Goal: Browse casually: Explore the website without a specific task or goal

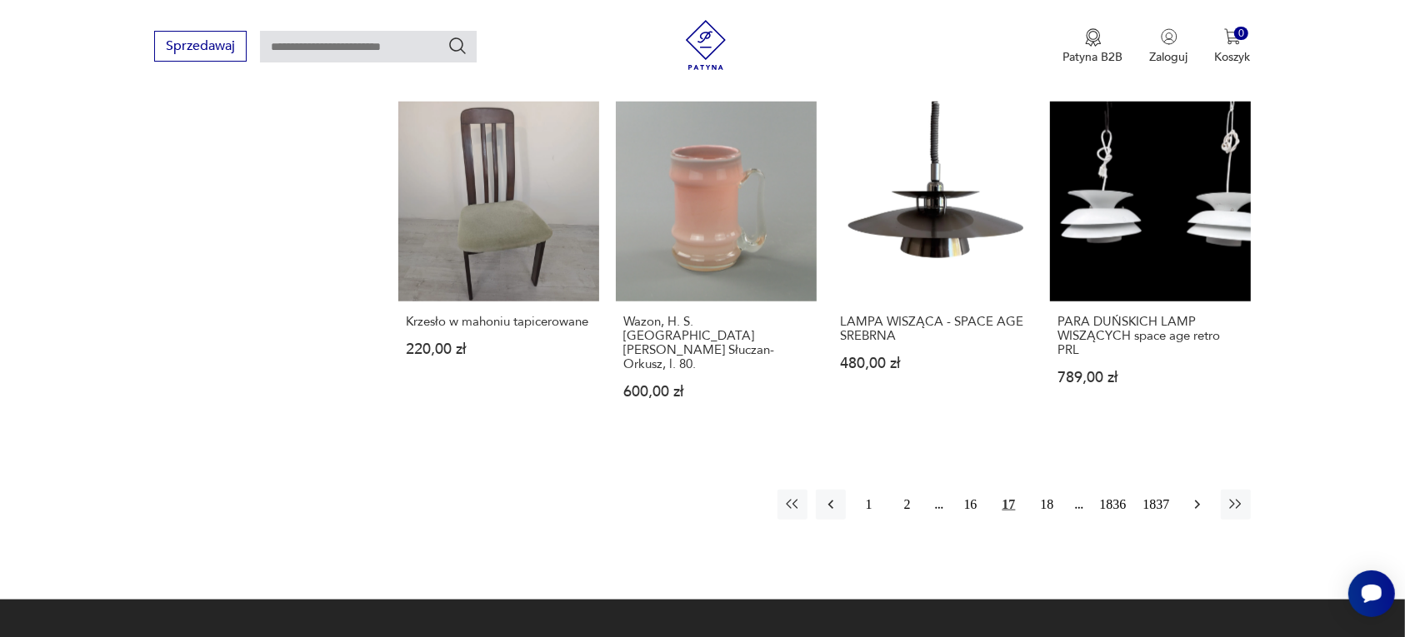
click at [1197, 497] on icon "button" at bounding box center [1197, 505] width 17 height 17
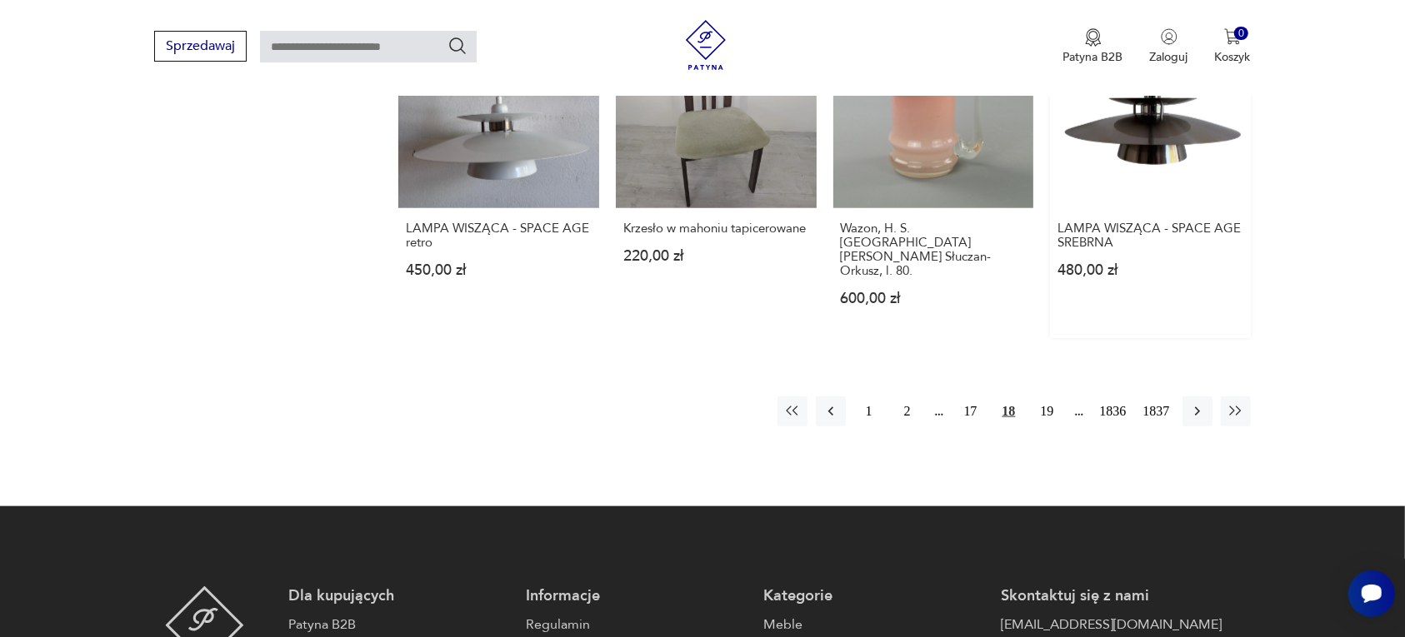
scroll to position [1516, 0]
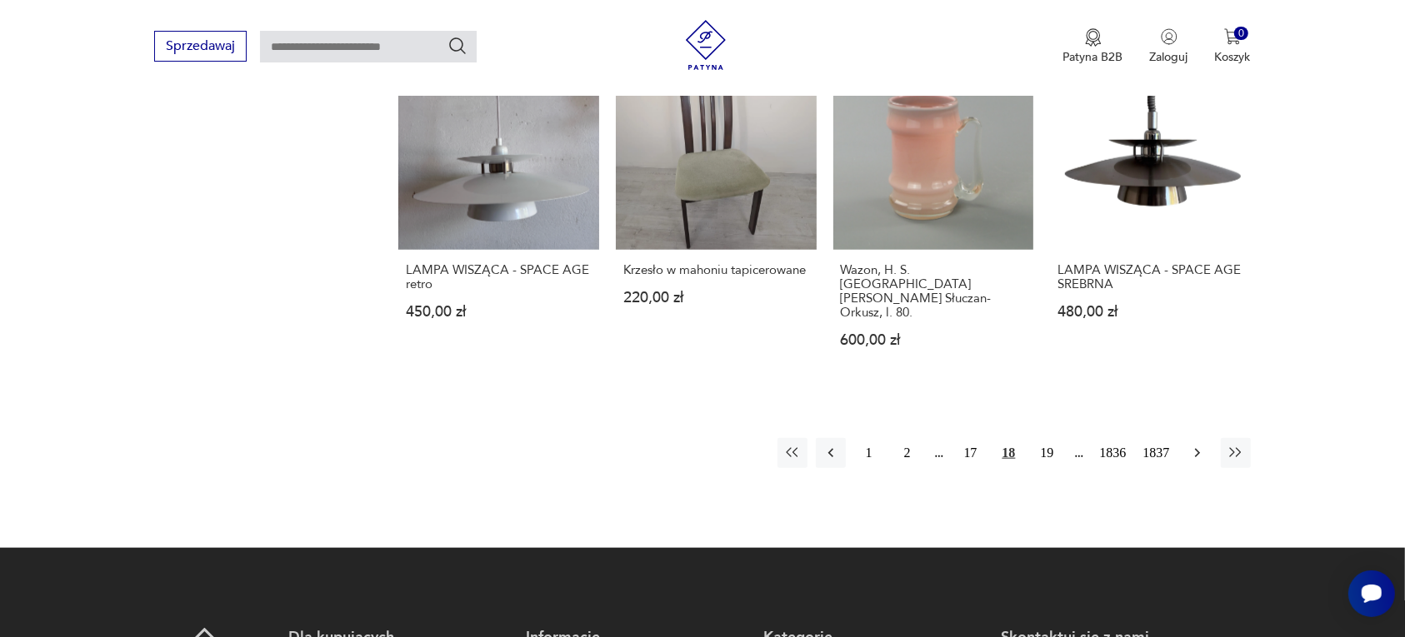
click at [1196, 449] on icon "button" at bounding box center [1196, 453] width 5 height 9
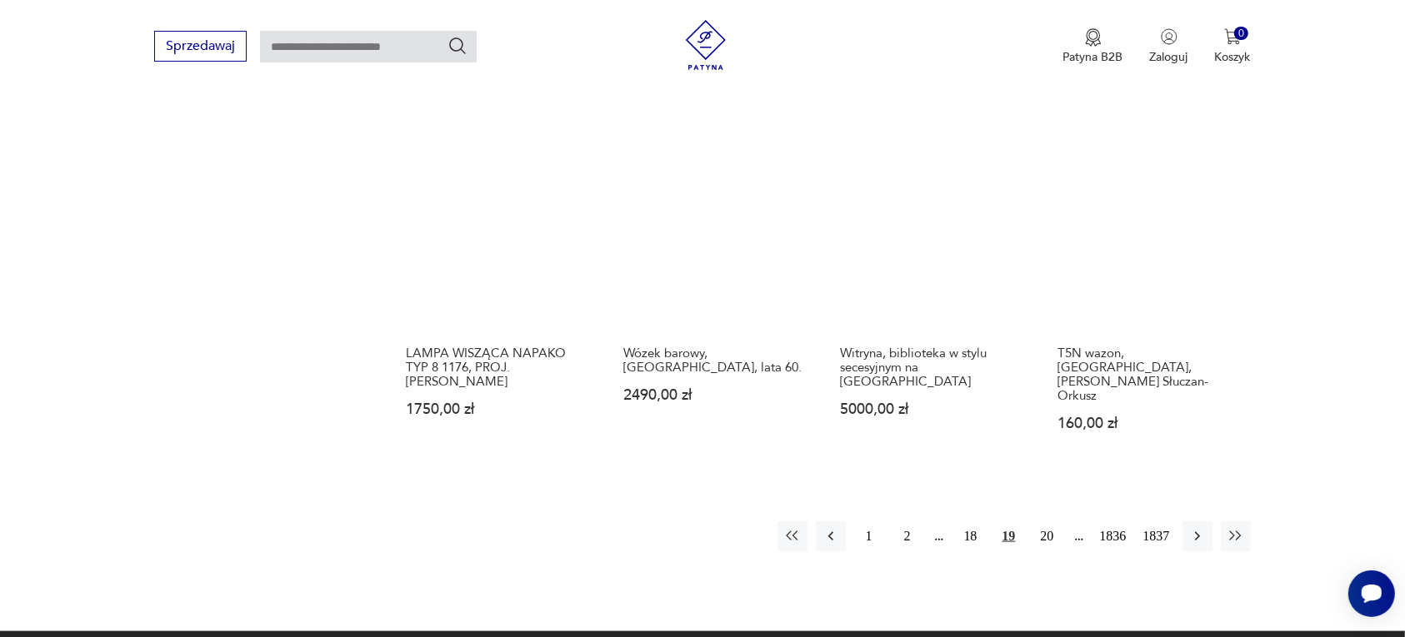
scroll to position [1465, 0]
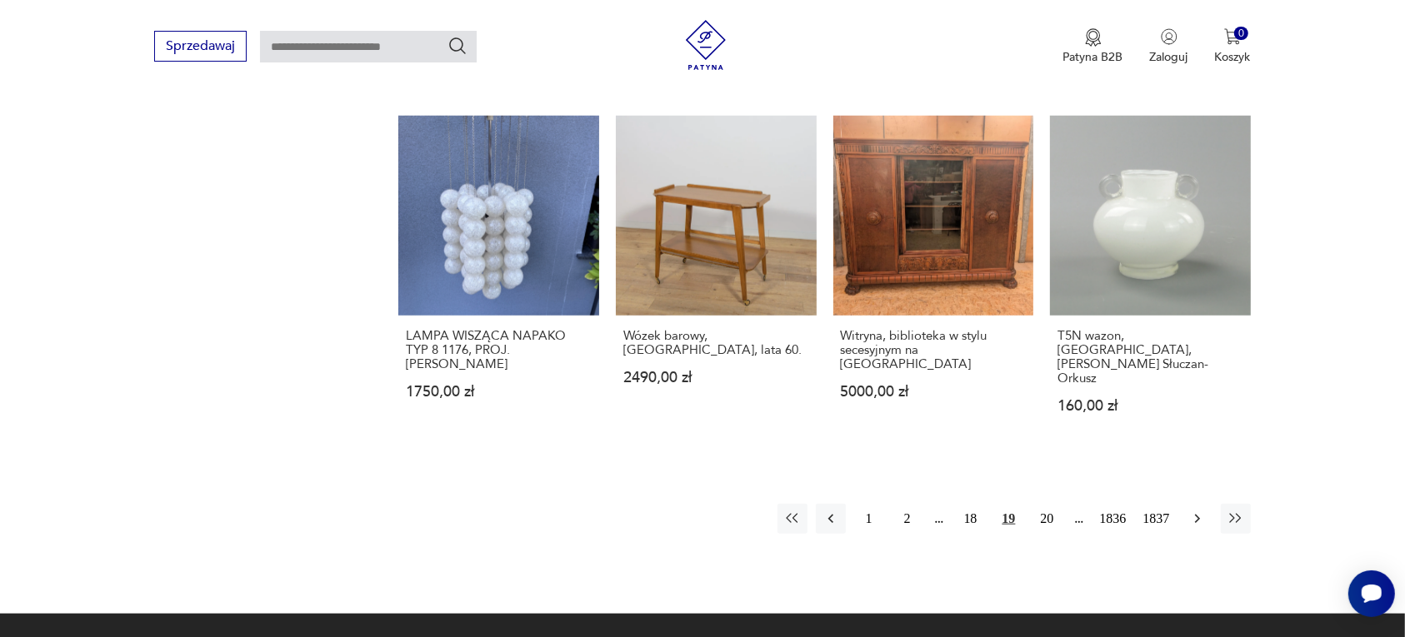
click at [1194, 511] on icon "button" at bounding box center [1197, 519] width 17 height 17
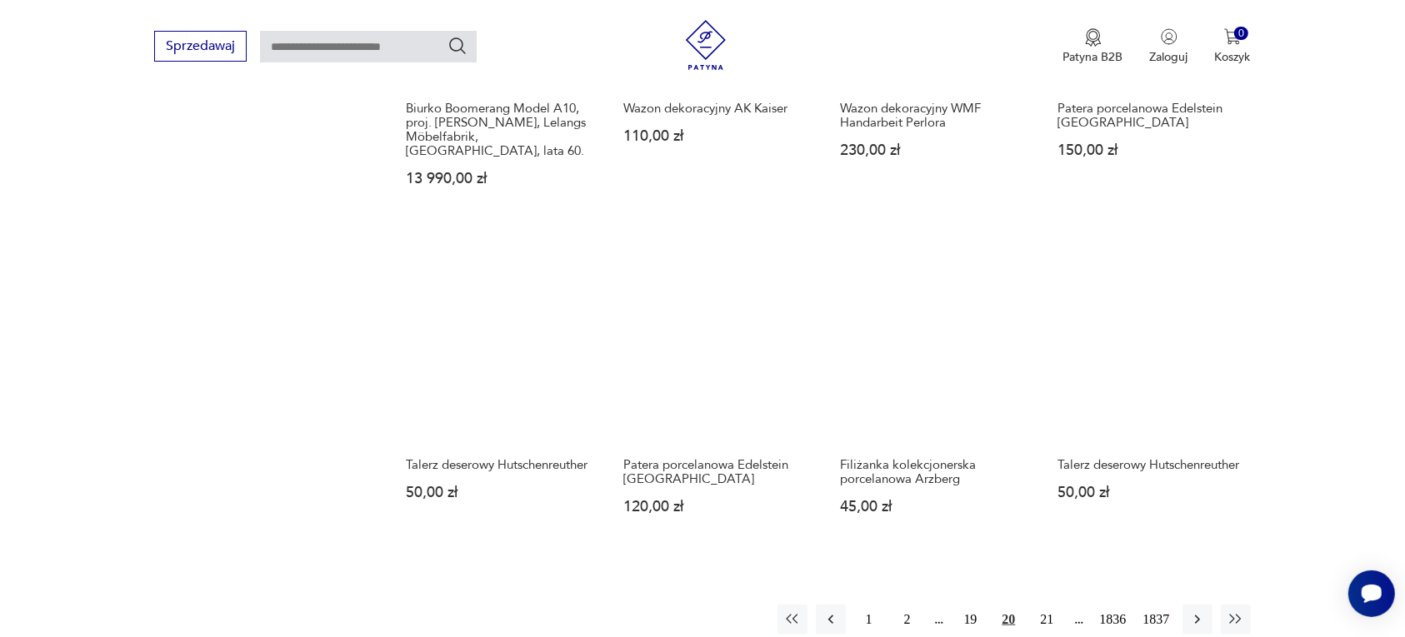
scroll to position [1361, 0]
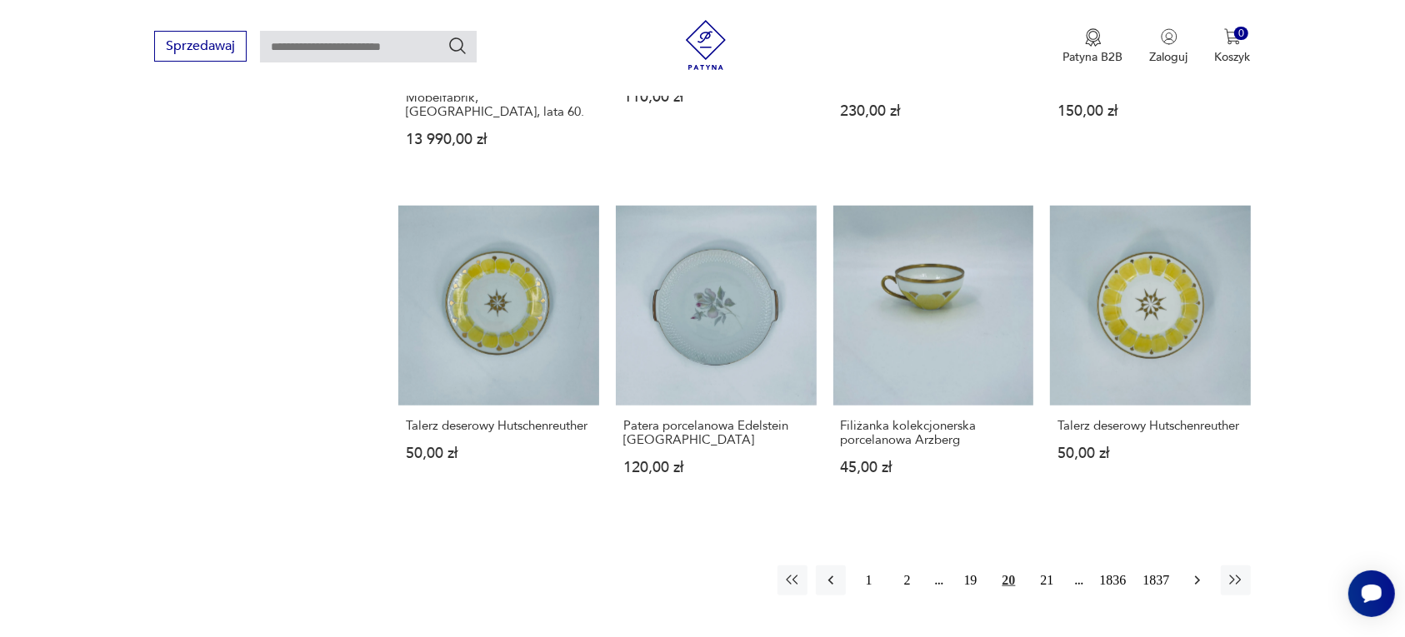
click at [1196, 577] on icon "button" at bounding box center [1196, 581] width 5 height 9
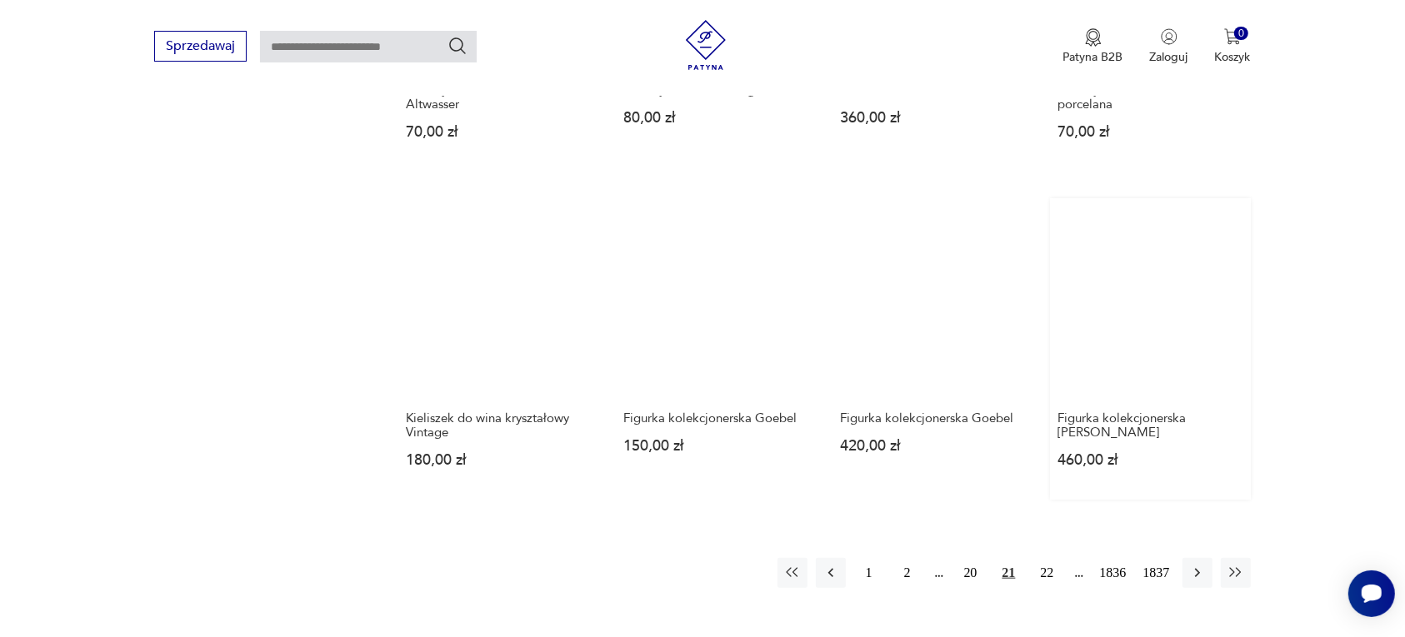
scroll to position [1361, 0]
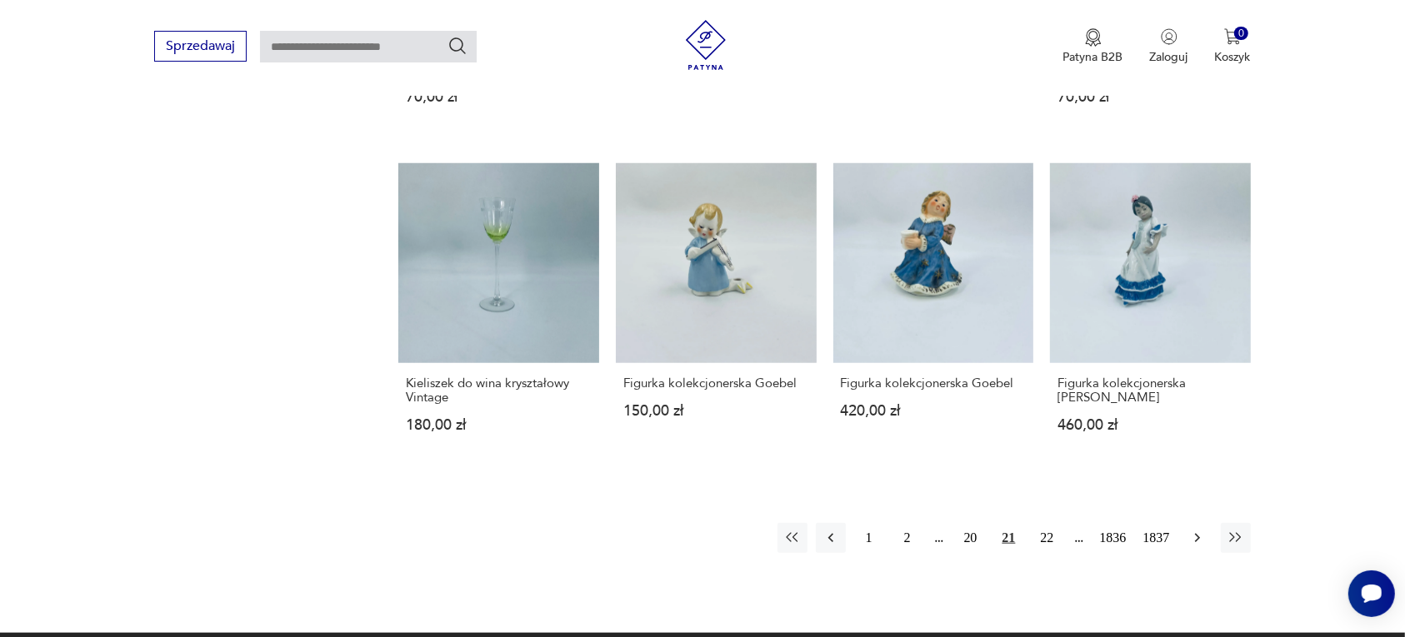
click at [1196, 539] on icon "button" at bounding box center [1196, 538] width 5 height 9
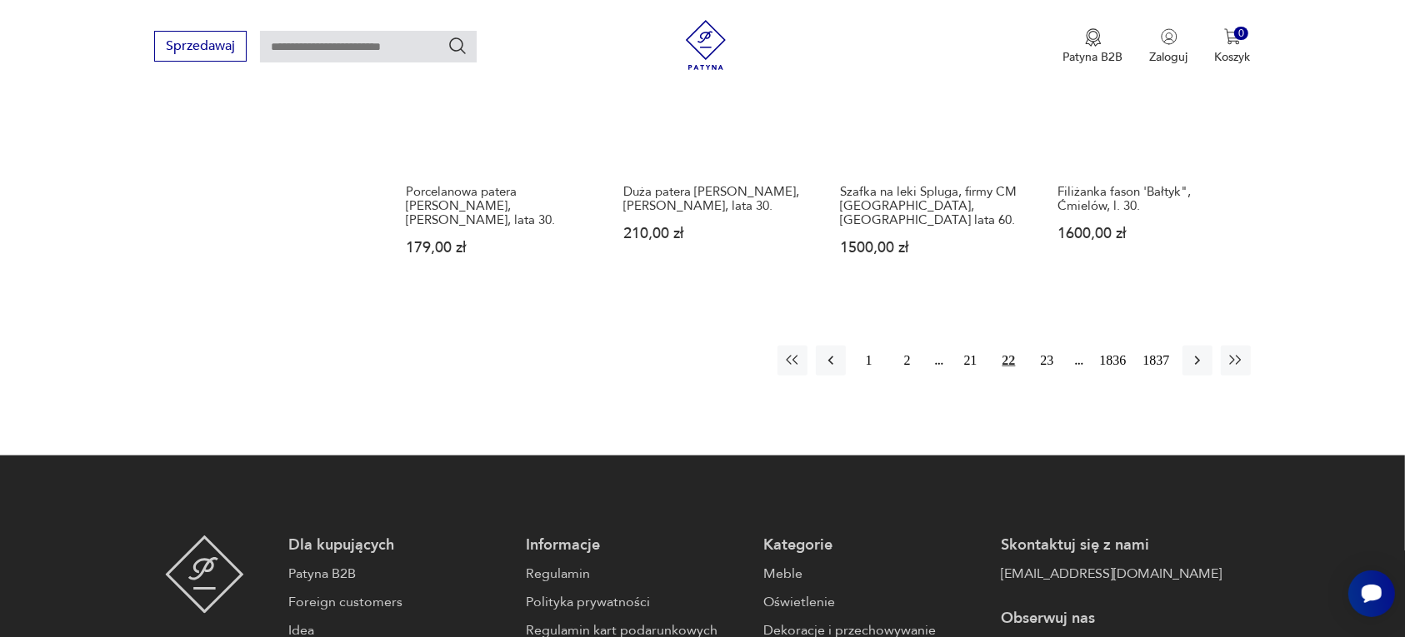
scroll to position [1569, 0]
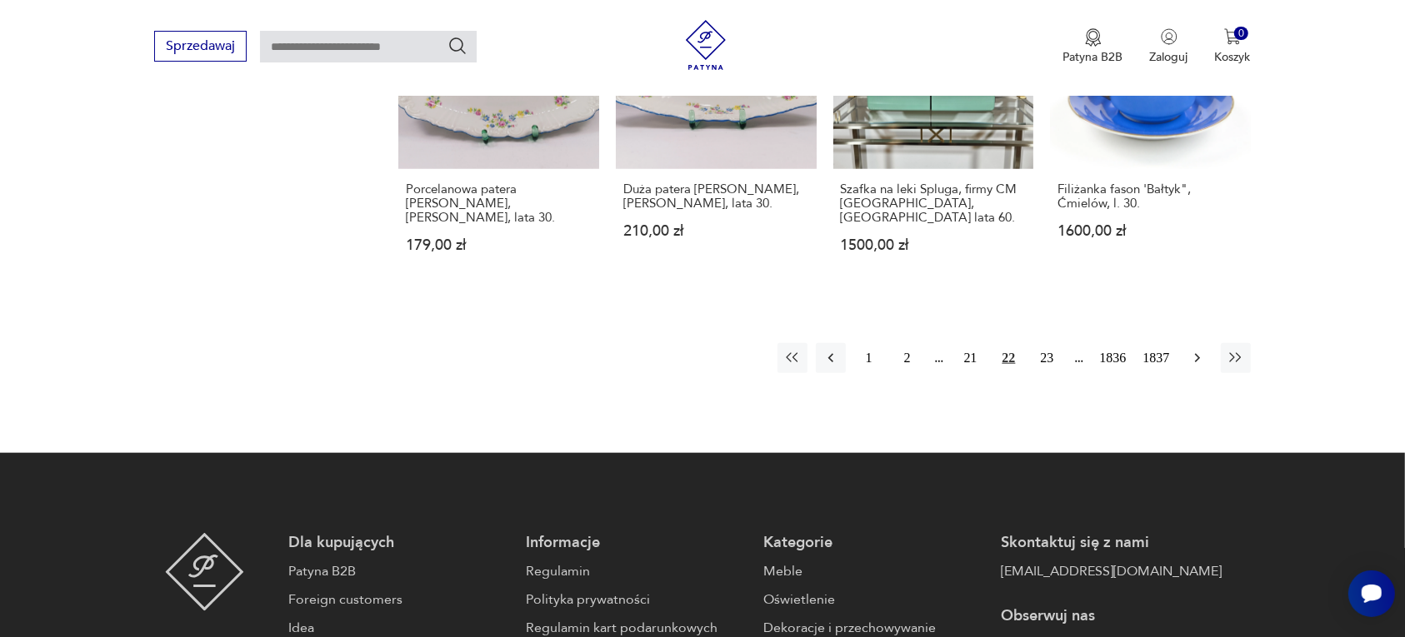
click at [1196, 350] on icon "button" at bounding box center [1197, 358] width 17 height 17
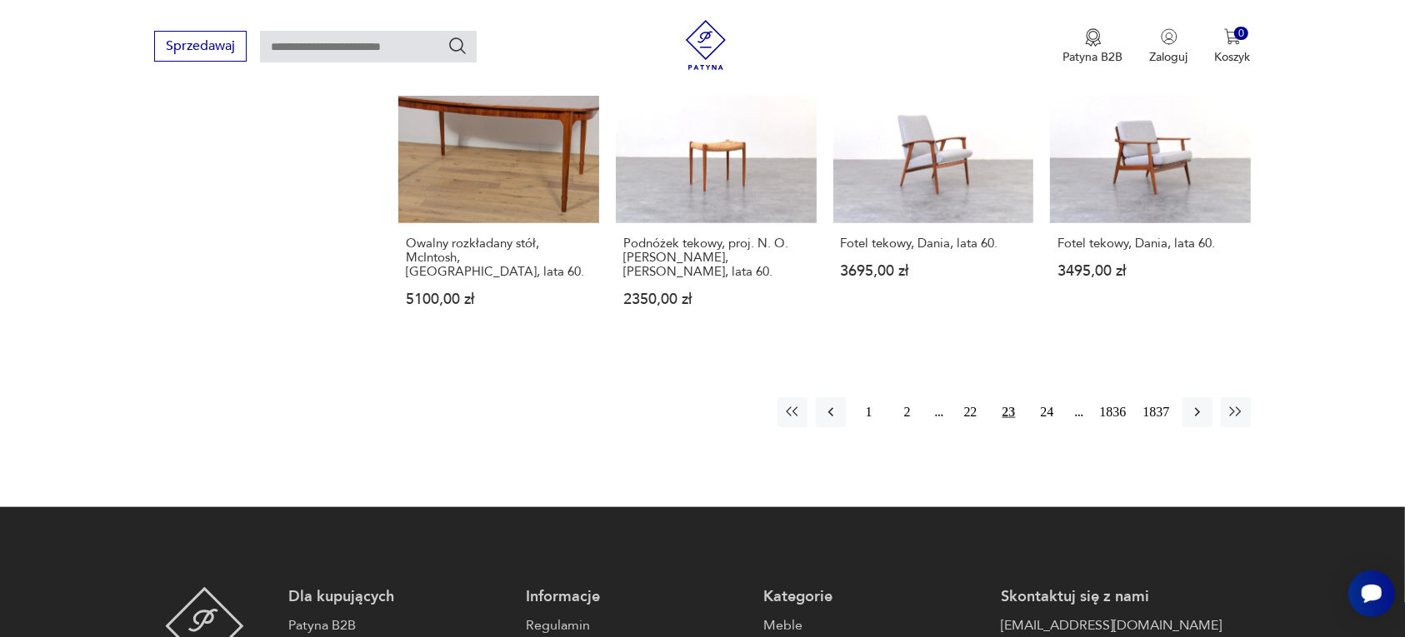
scroll to position [1569, 0]
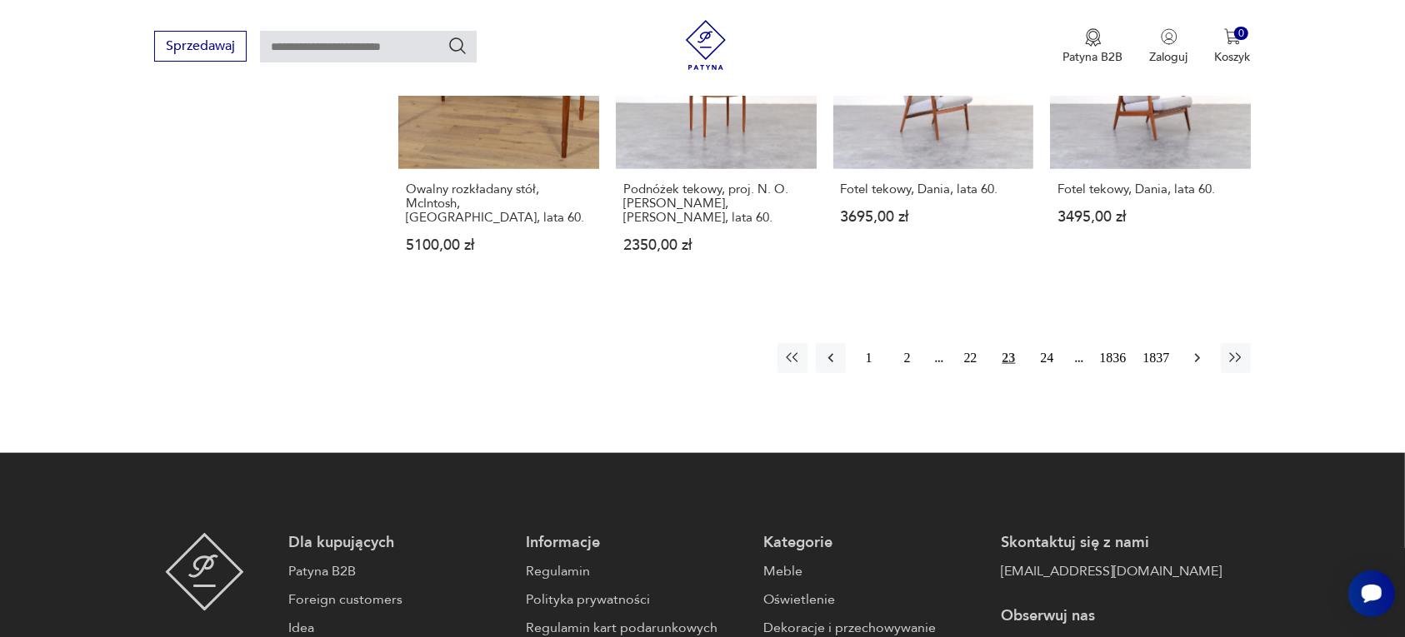
click at [1200, 351] on icon "button" at bounding box center [1197, 358] width 17 height 17
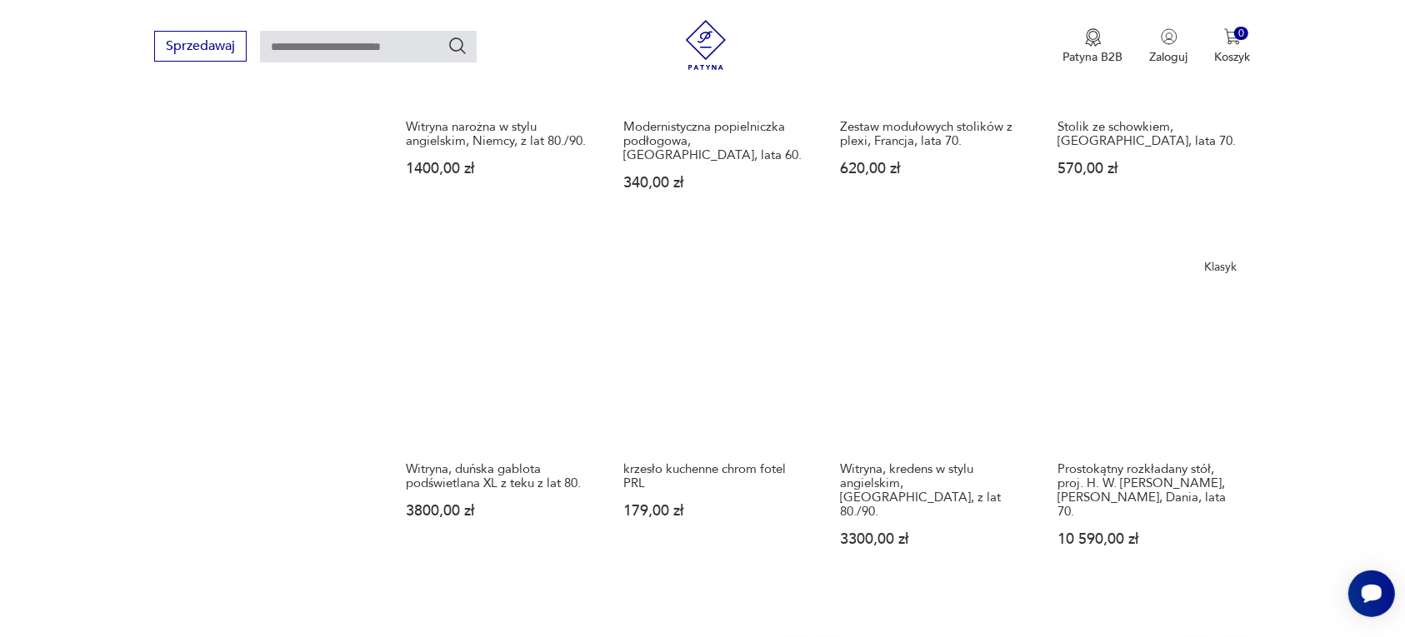
scroll to position [1361, 0]
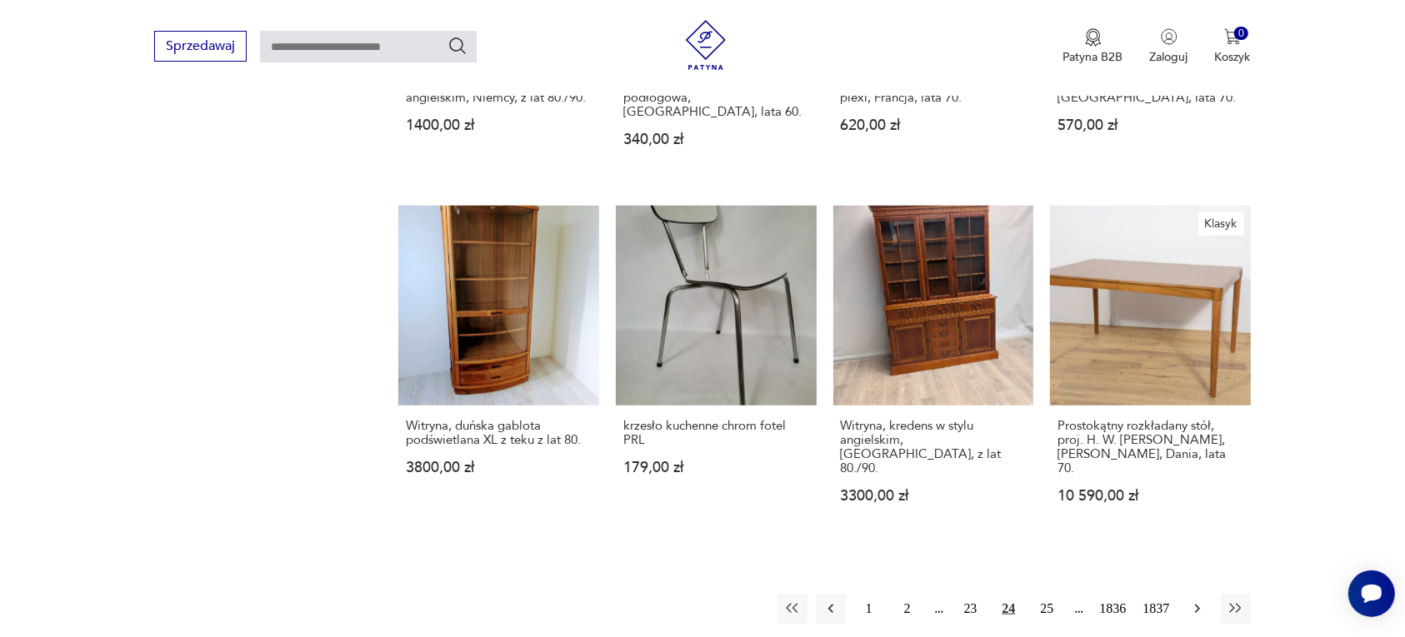
click at [1198, 605] on icon "button" at bounding box center [1196, 609] width 5 height 9
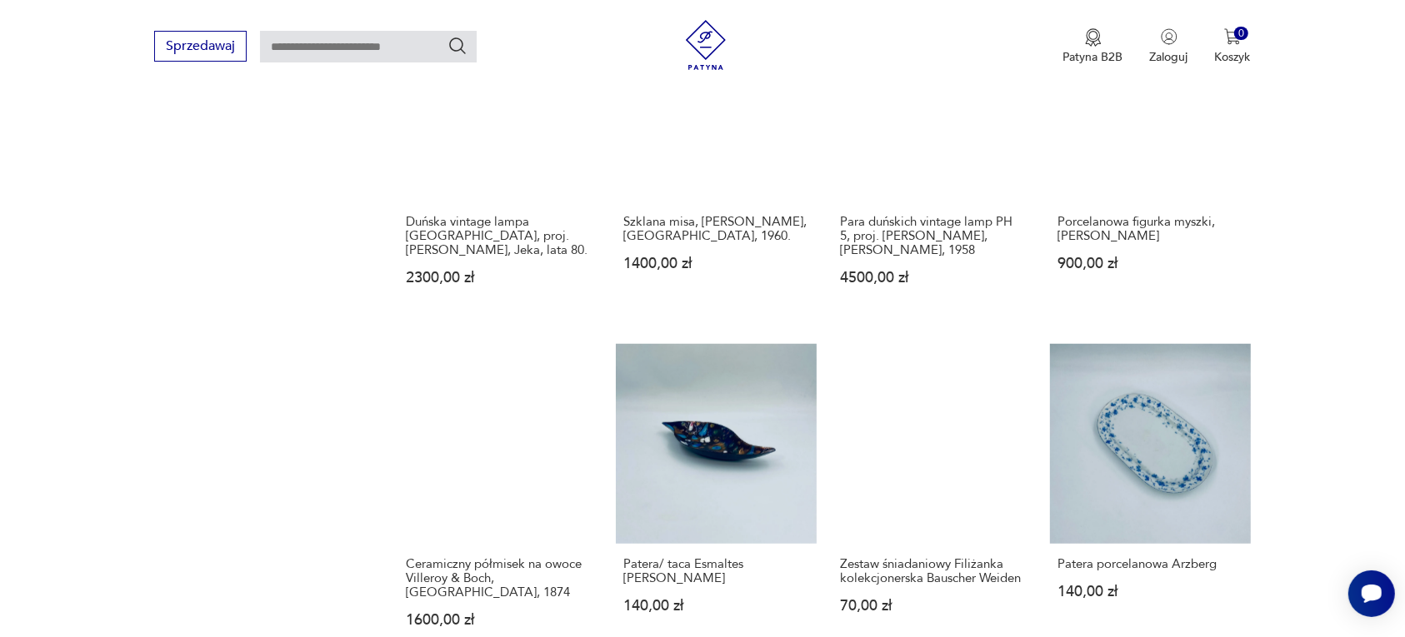
scroll to position [1361, 0]
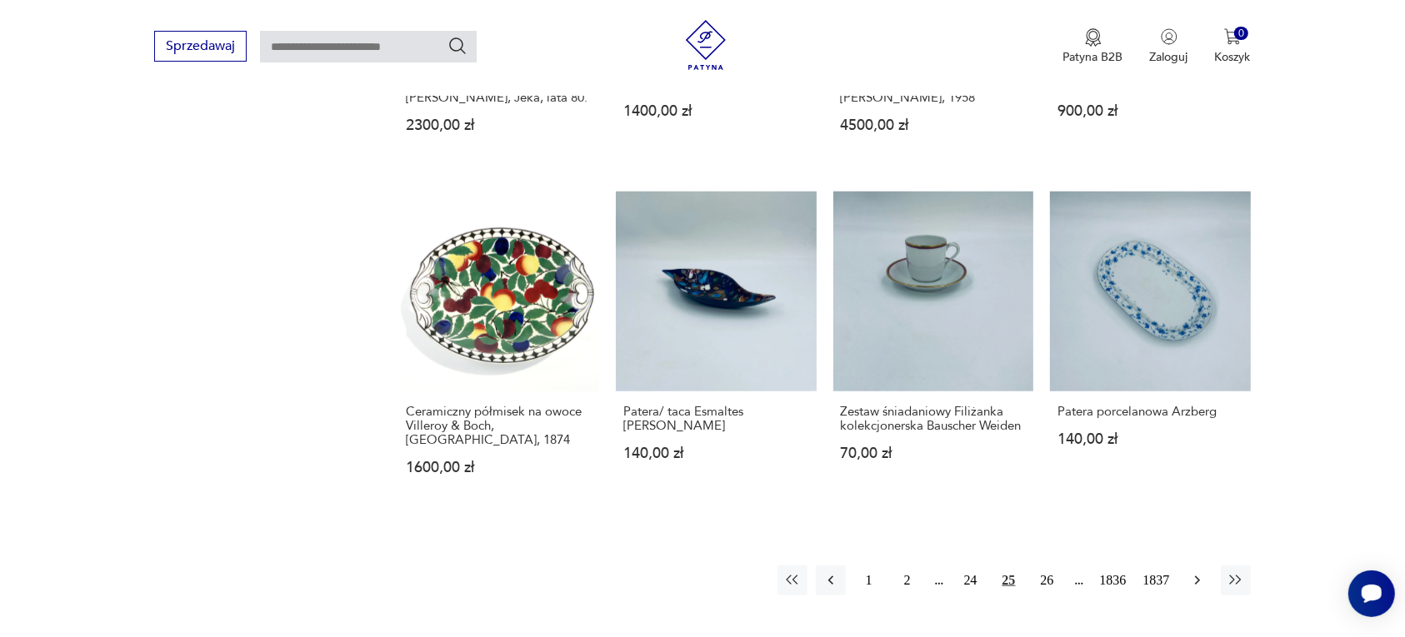
click at [1193, 572] on icon "button" at bounding box center [1197, 580] width 17 height 17
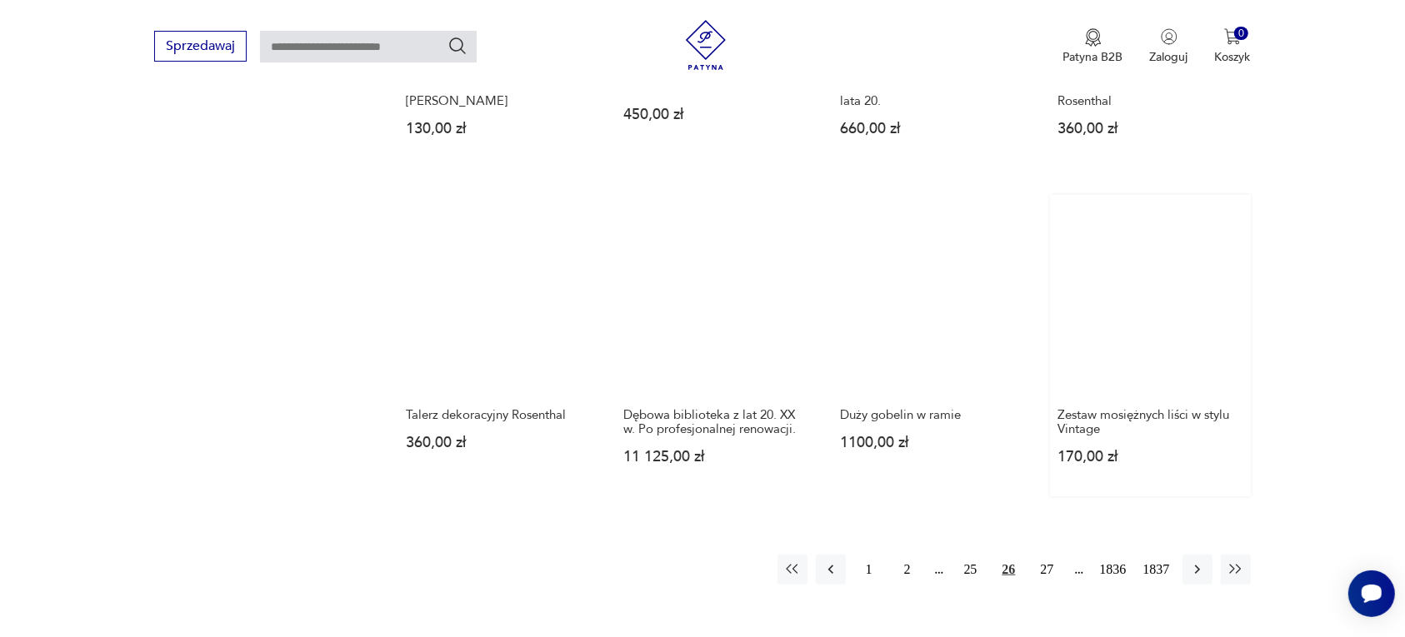
scroll to position [1361, 0]
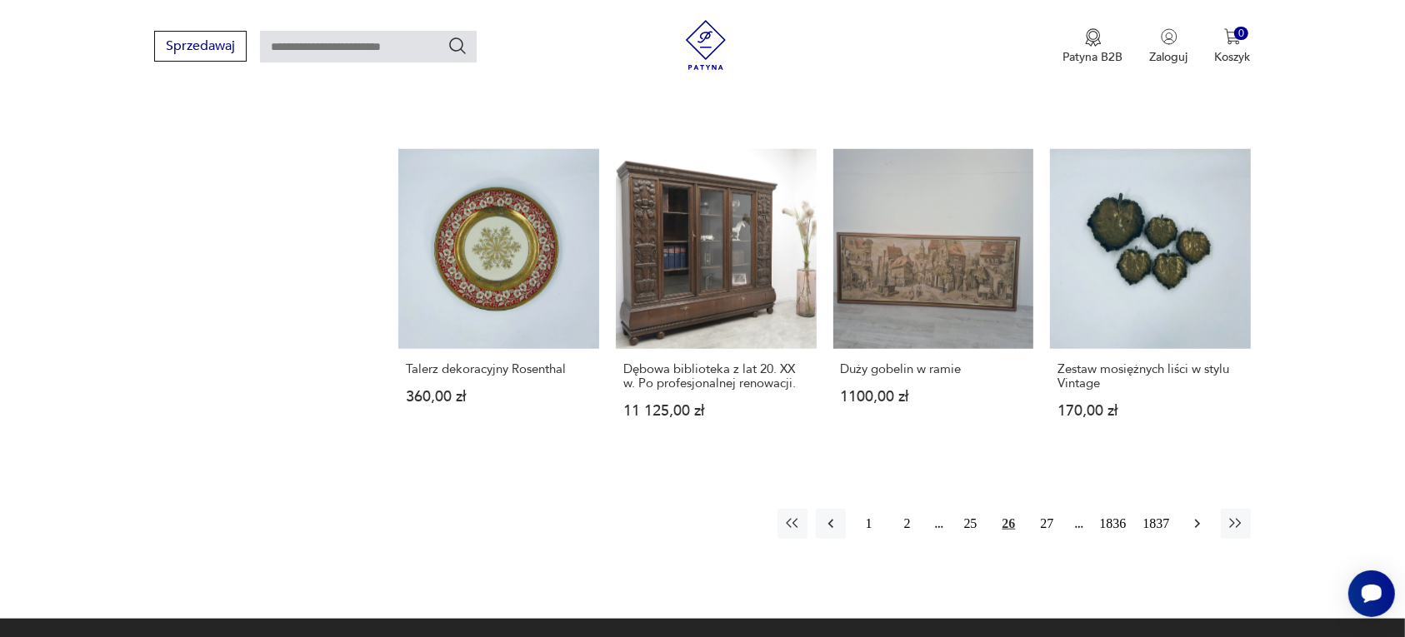
click at [1196, 522] on icon "button" at bounding box center [1197, 524] width 17 height 17
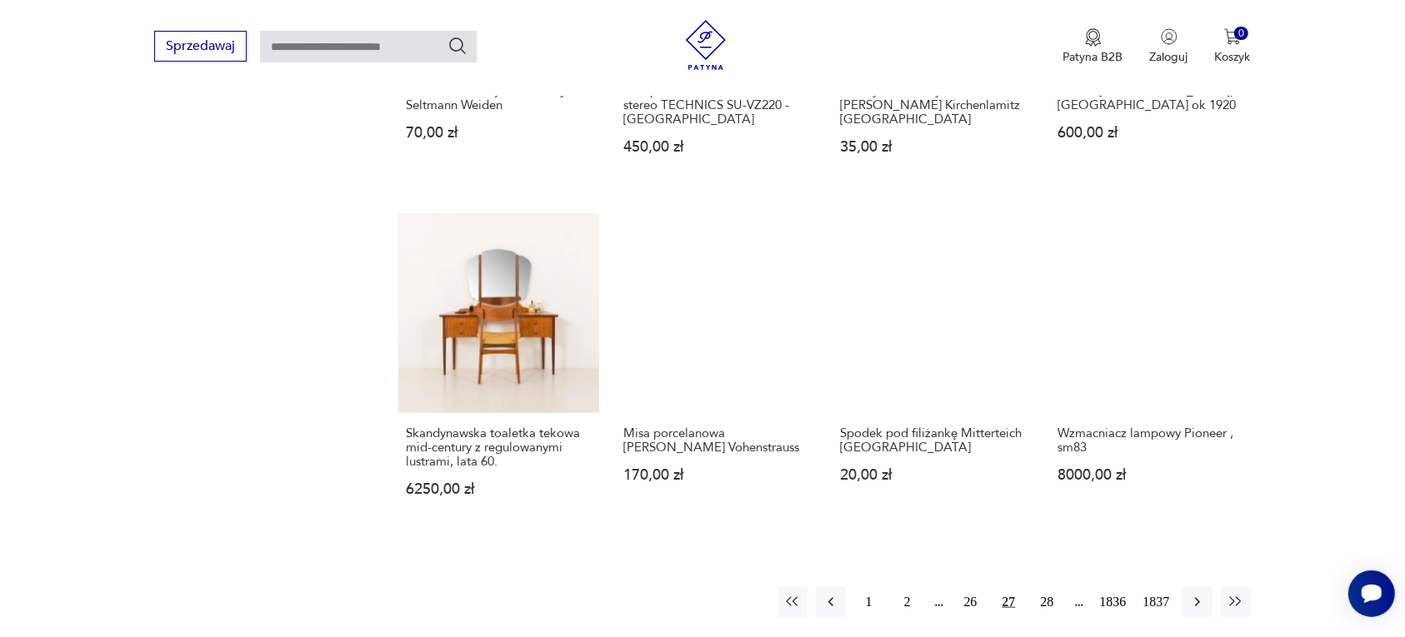
scroll to position [1361, 0]
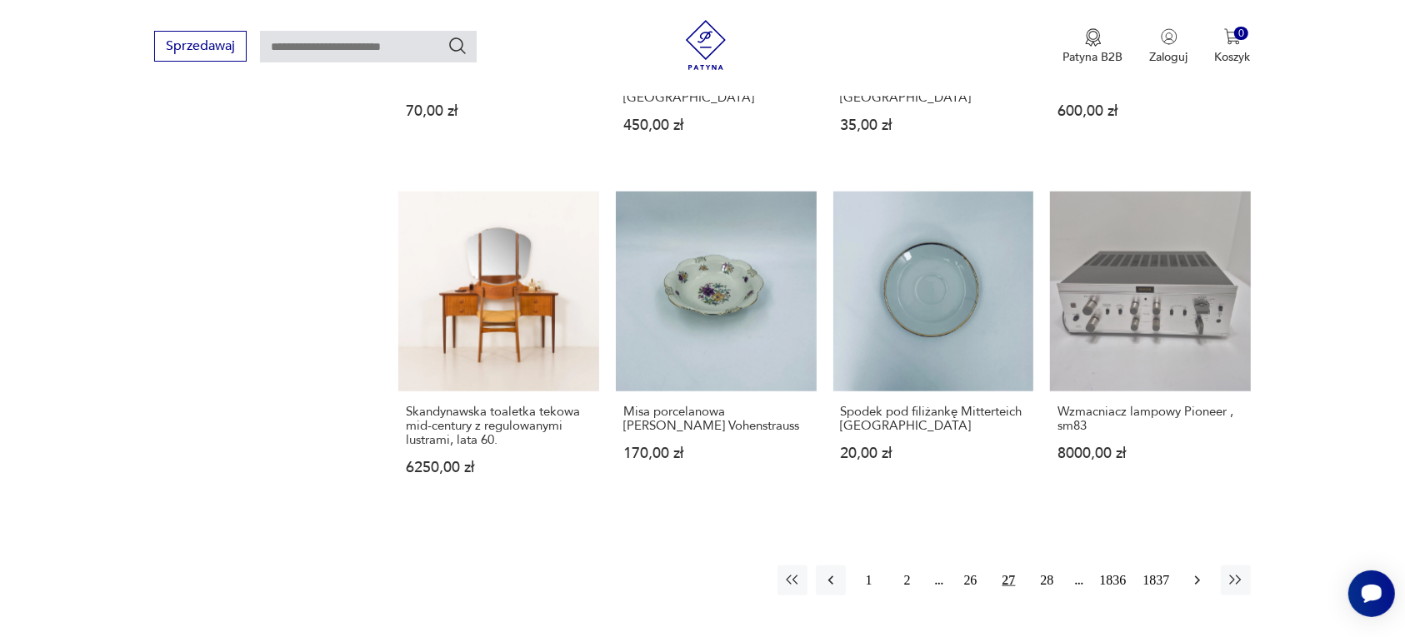
click at [1194, 572] on icon "button" at bounding box center [1197, 580] width 17 height 17
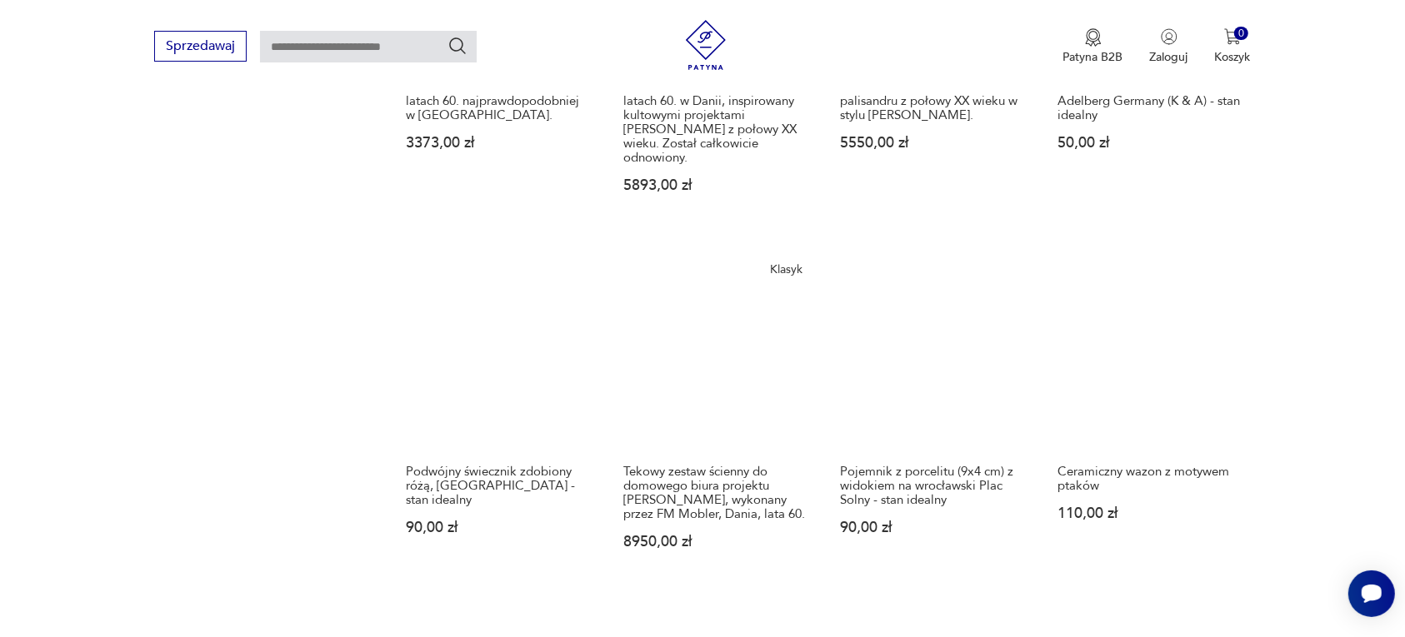
scroll to position [1465, 0]
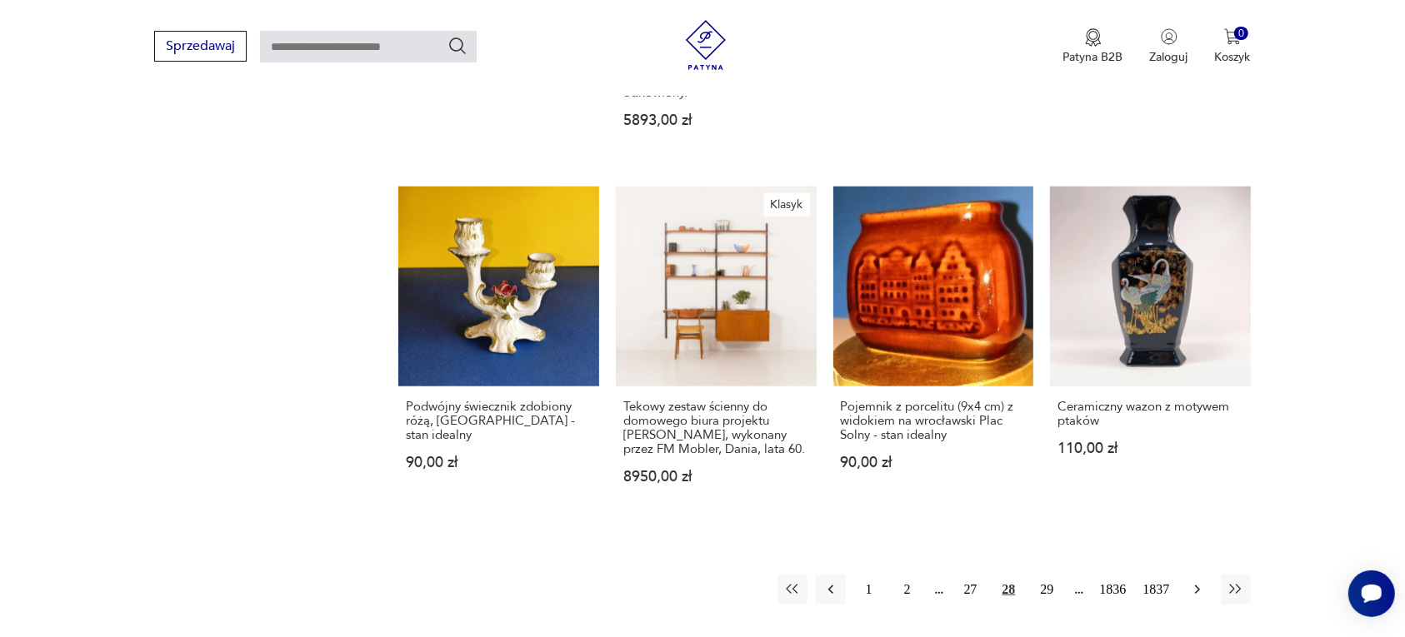
click at [1201, 582] on icon "button" at bounding box center [1197, 590] width 17 height 17
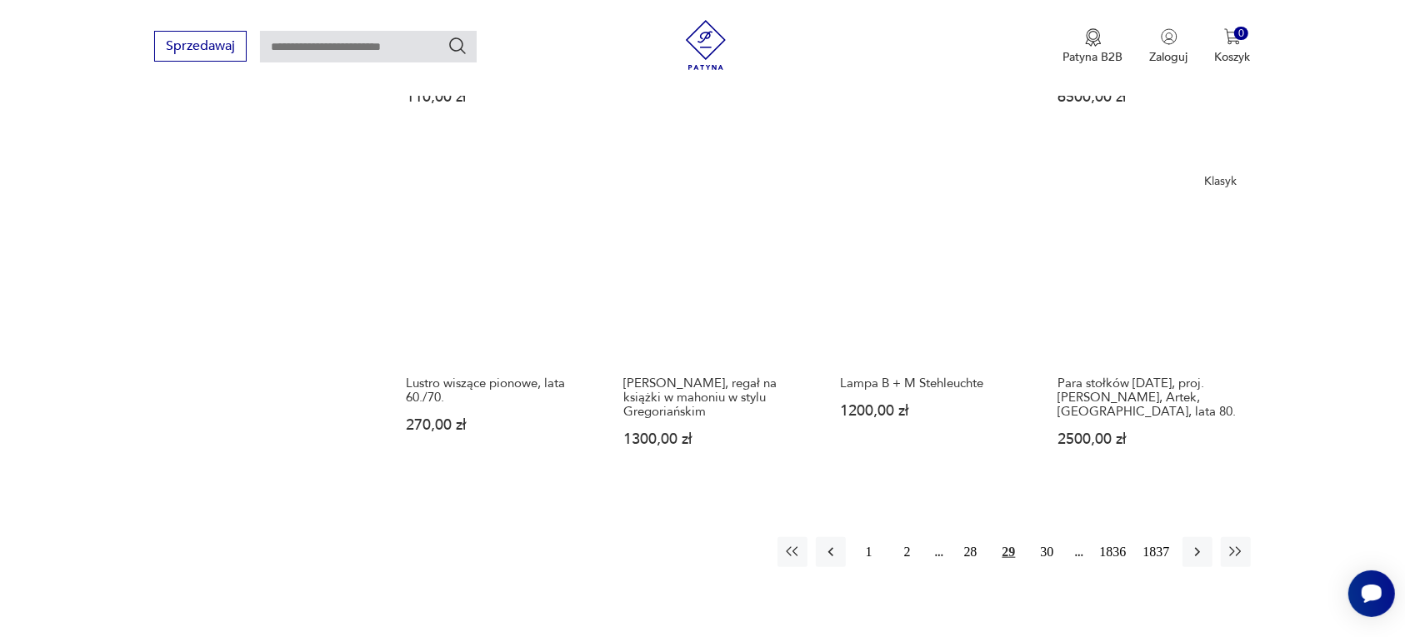
scroll to position [1465, 0]
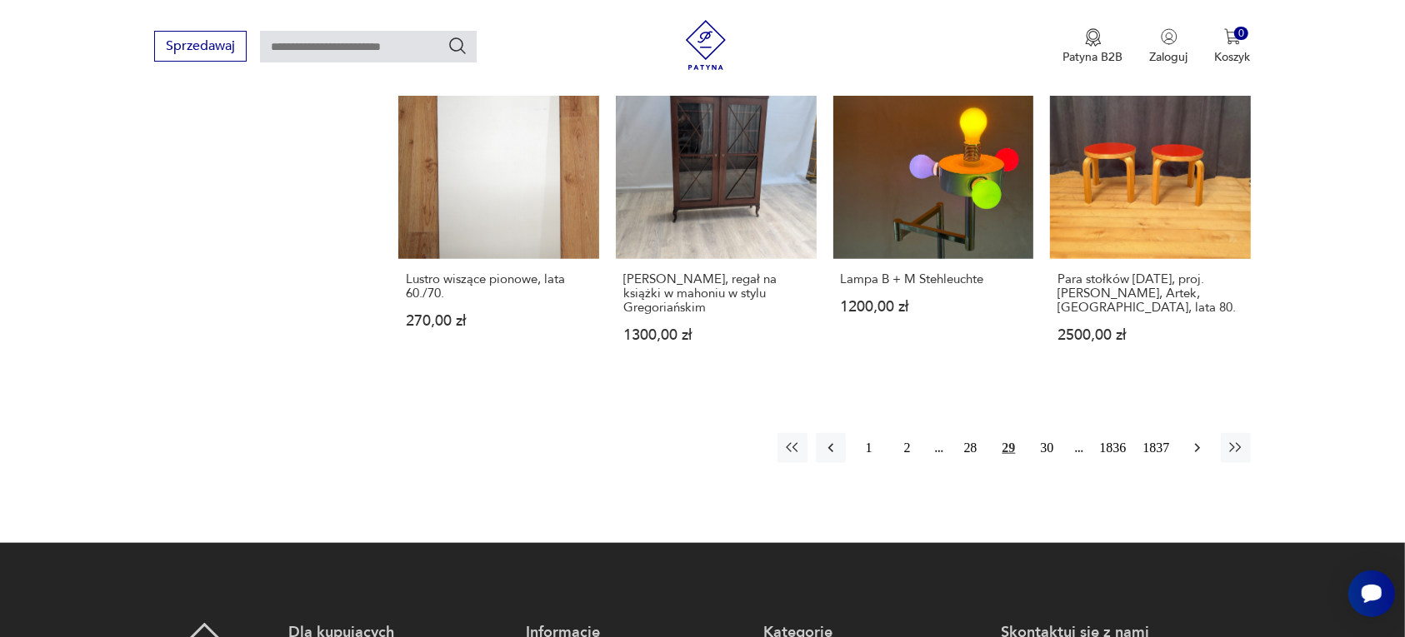
click at [1196, 440] on icon "button" at bounding box center [1197, 448] width 17 height 17
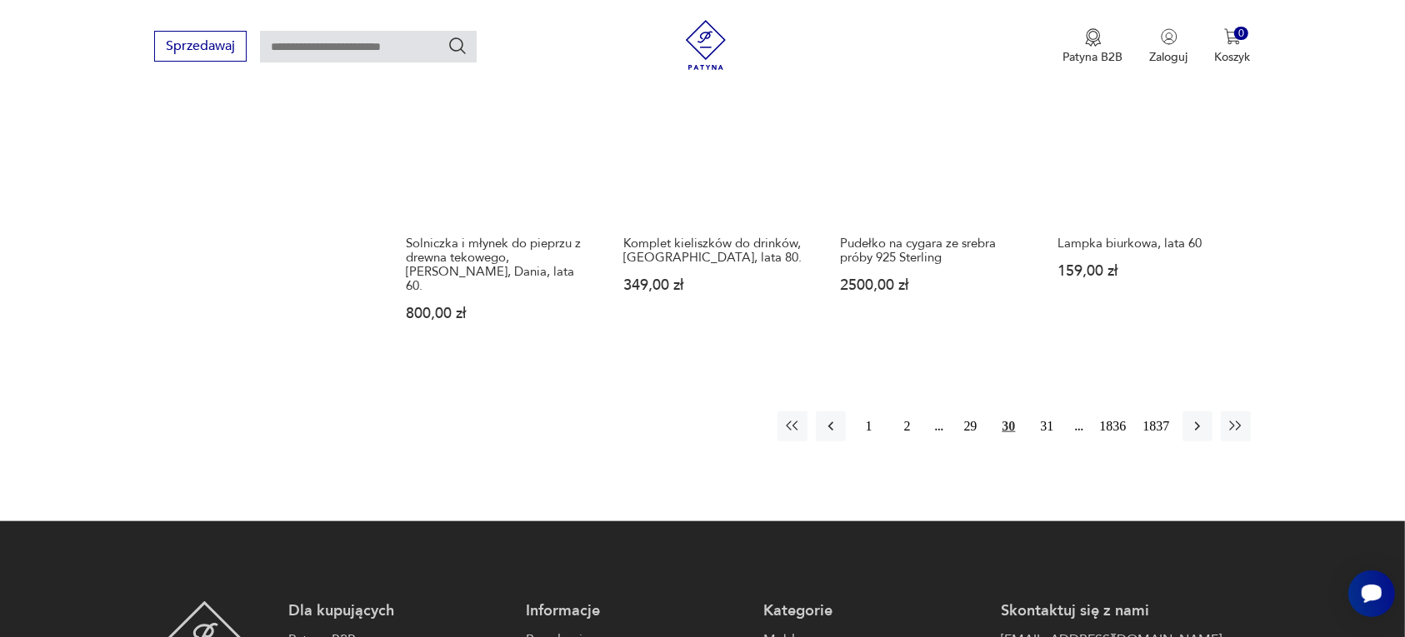
scroll to position [1673, 0]
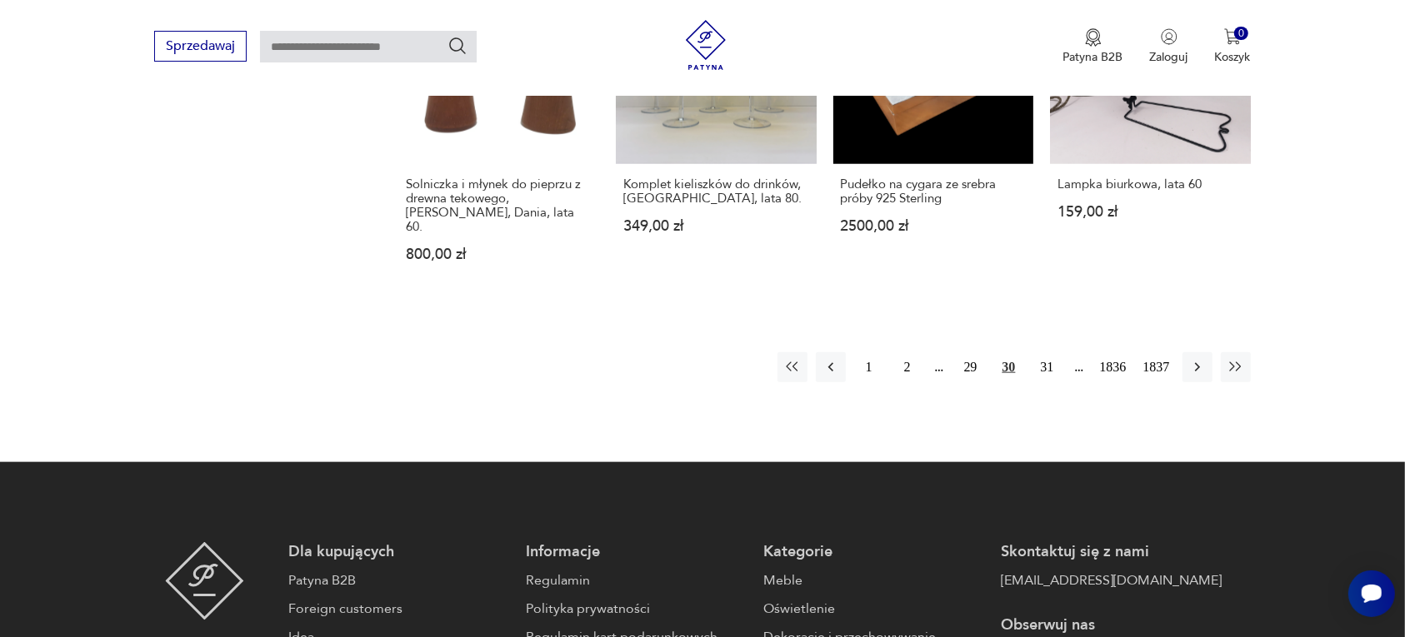
drag, startPoint x: 1327, startPoint y: 357, endPoint x: 1301, endPoint y: 342, distance: 30.6
drag, startPoint x: 1301, startPoint y: 342, endPoint x: 1127, endPoint y: 367, distance: 175.2
click at [1196, 363] on icon "button" at bounding box center [1196, 367] width 5 height 9
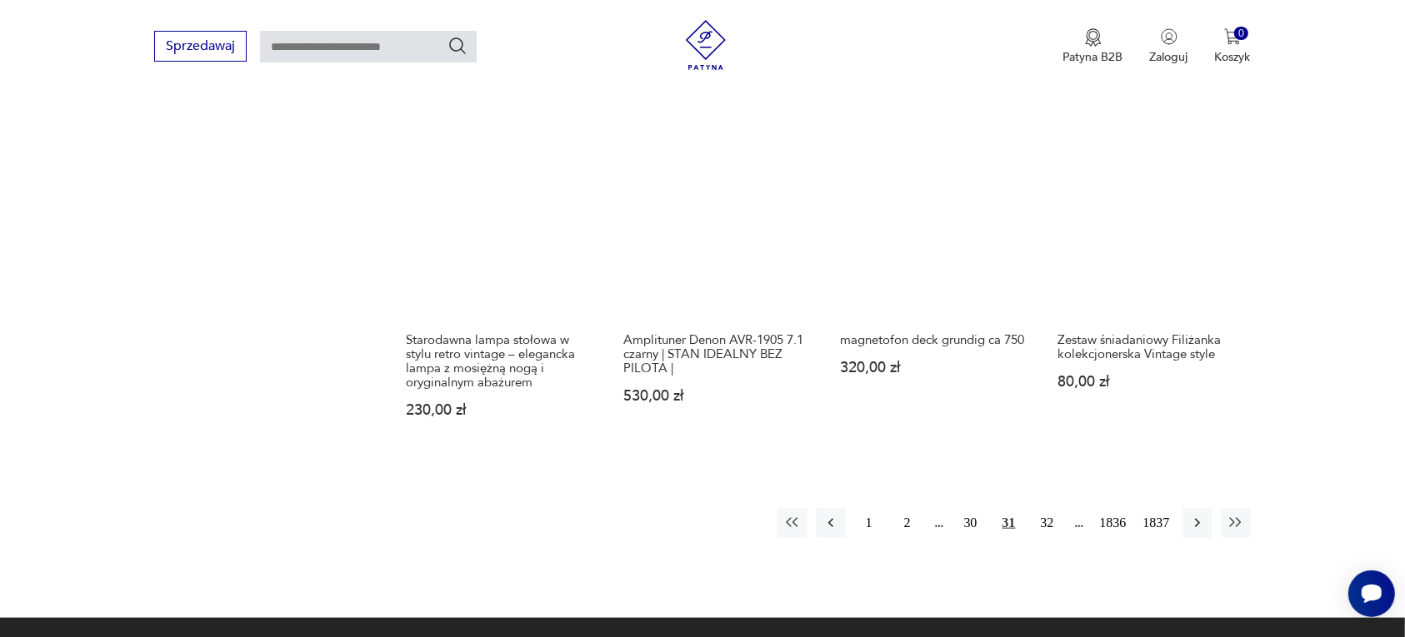
scroll to position [1465, 0]
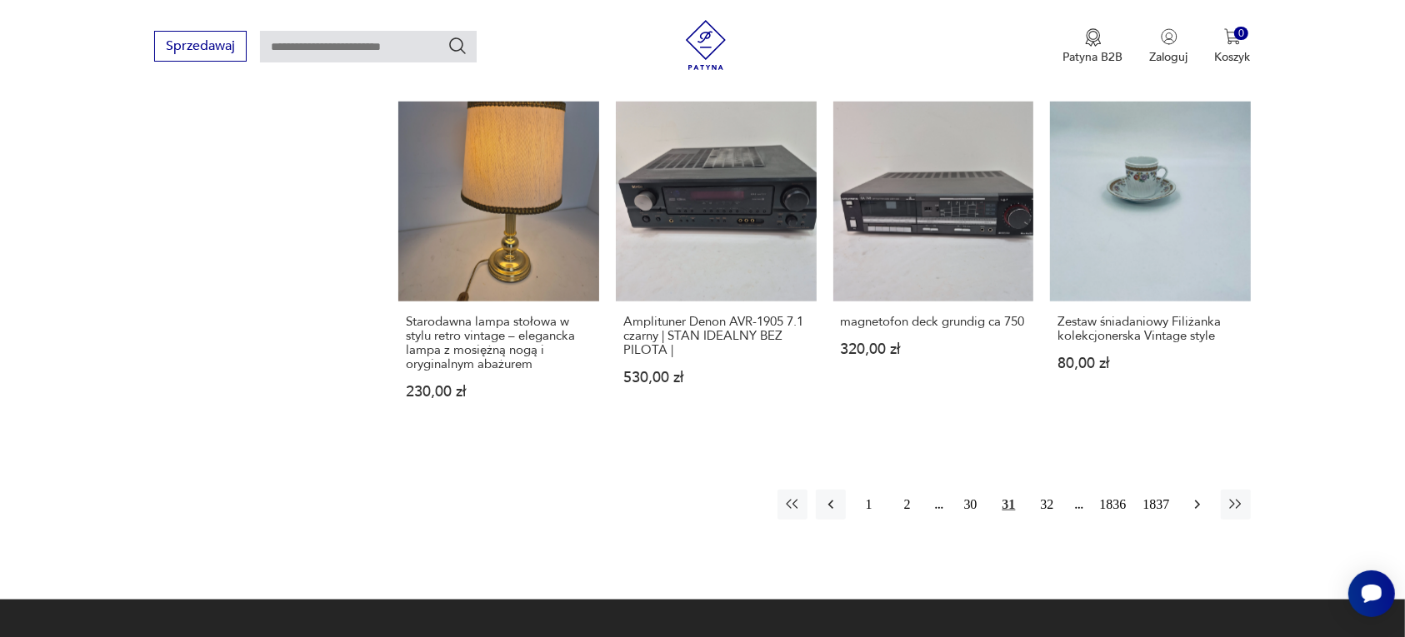
click at [1198, 501] on icon "button" at bounding box center [1196, 505] width 5 height 9
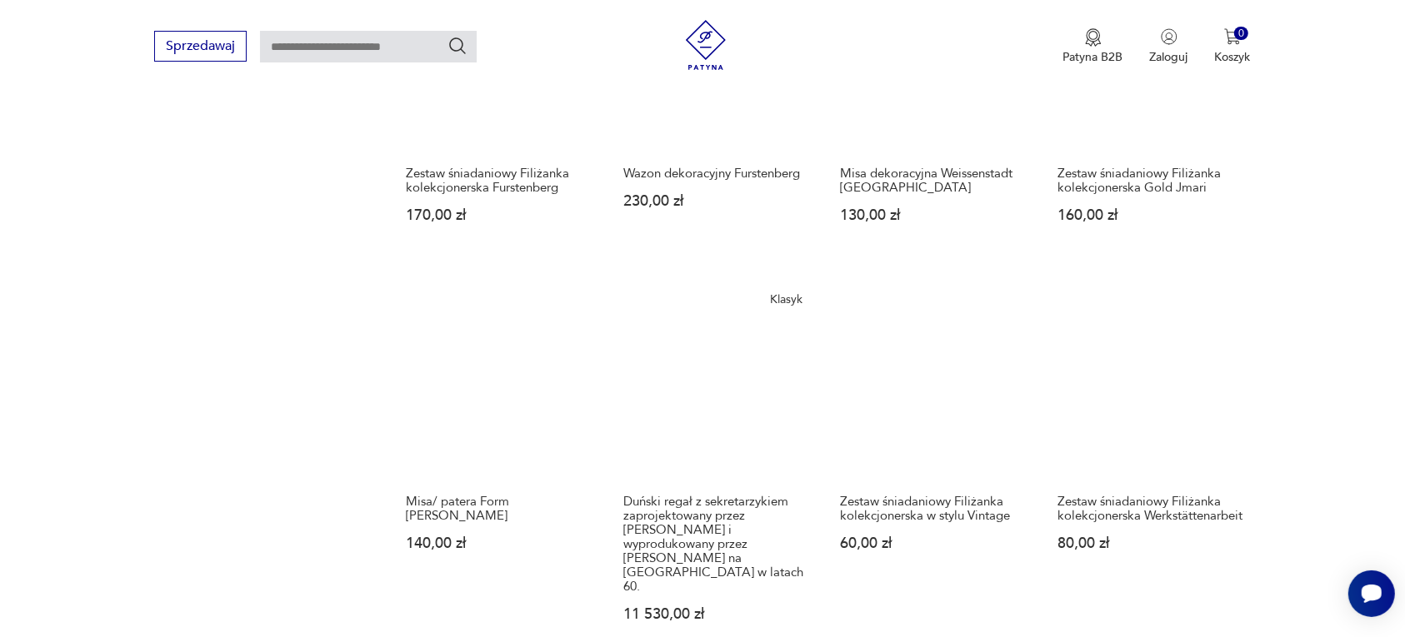
scroll to position [1361, 0]
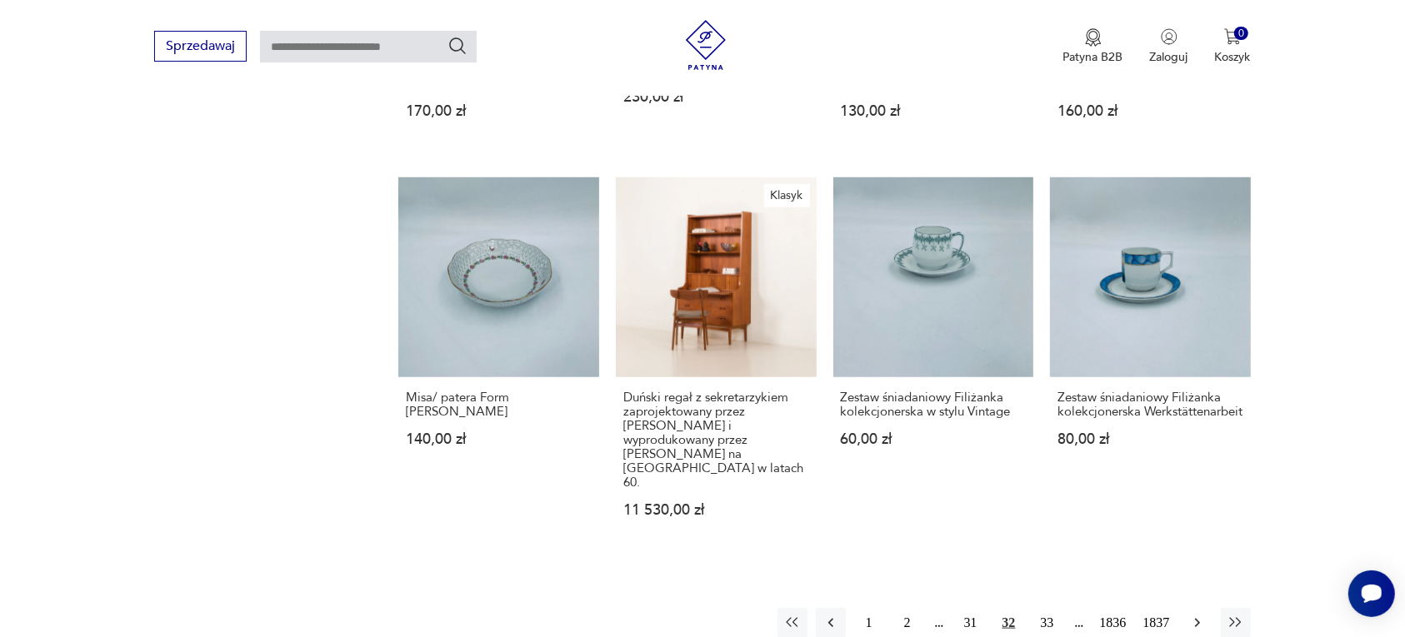
click at [1196, 615] on icon "button" at bounding box center [1197, 623] width 17 height 17
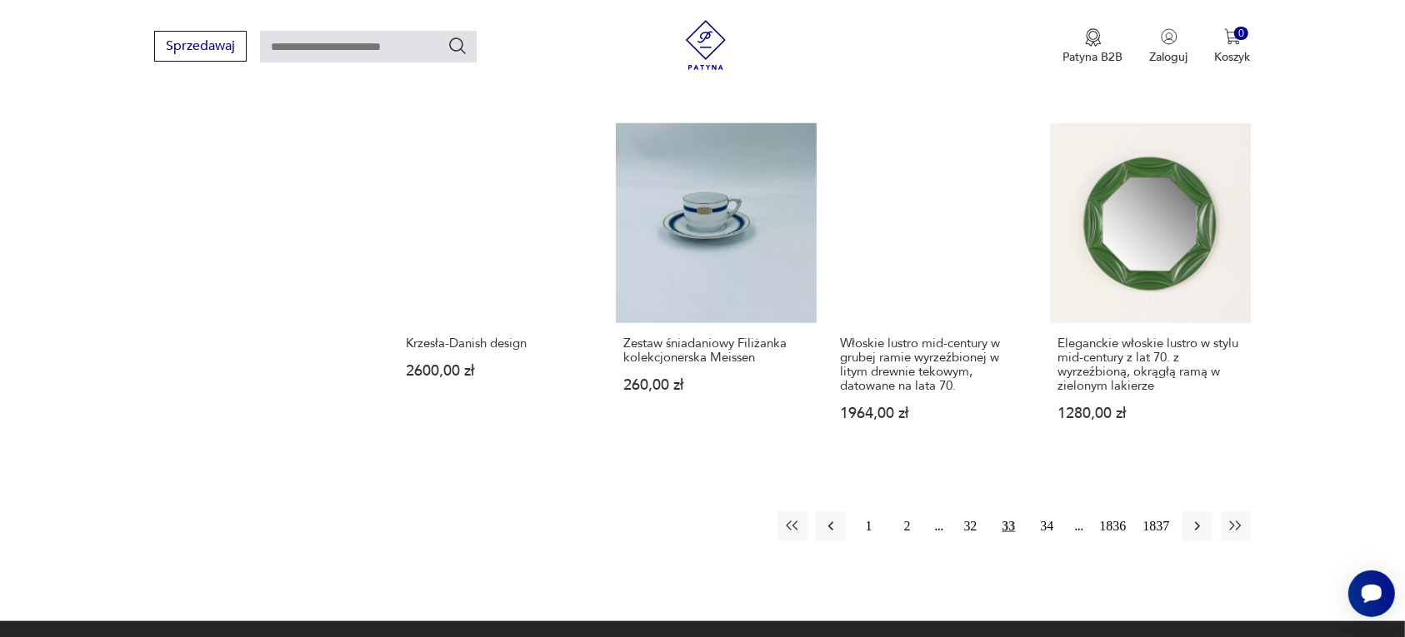
scroll to position [1569, 0]
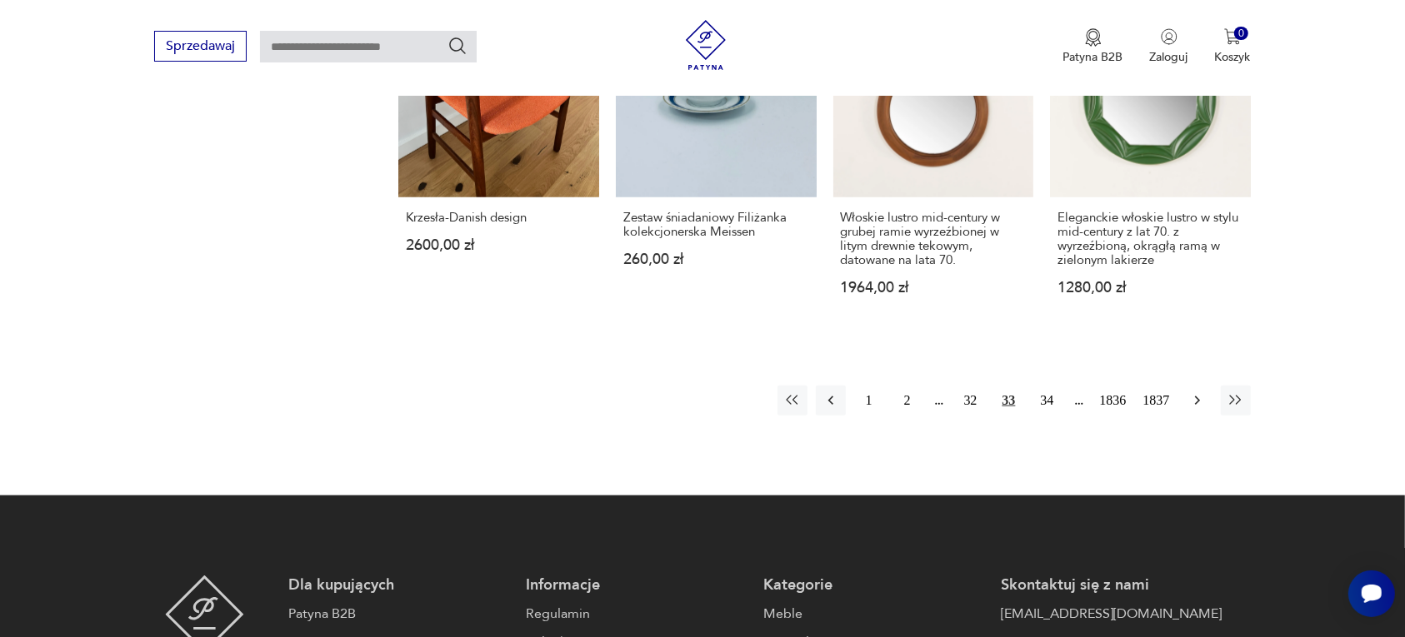
click at [1196, 392] on icon "button" at bounding box center [1197, 400] width 17 height 17
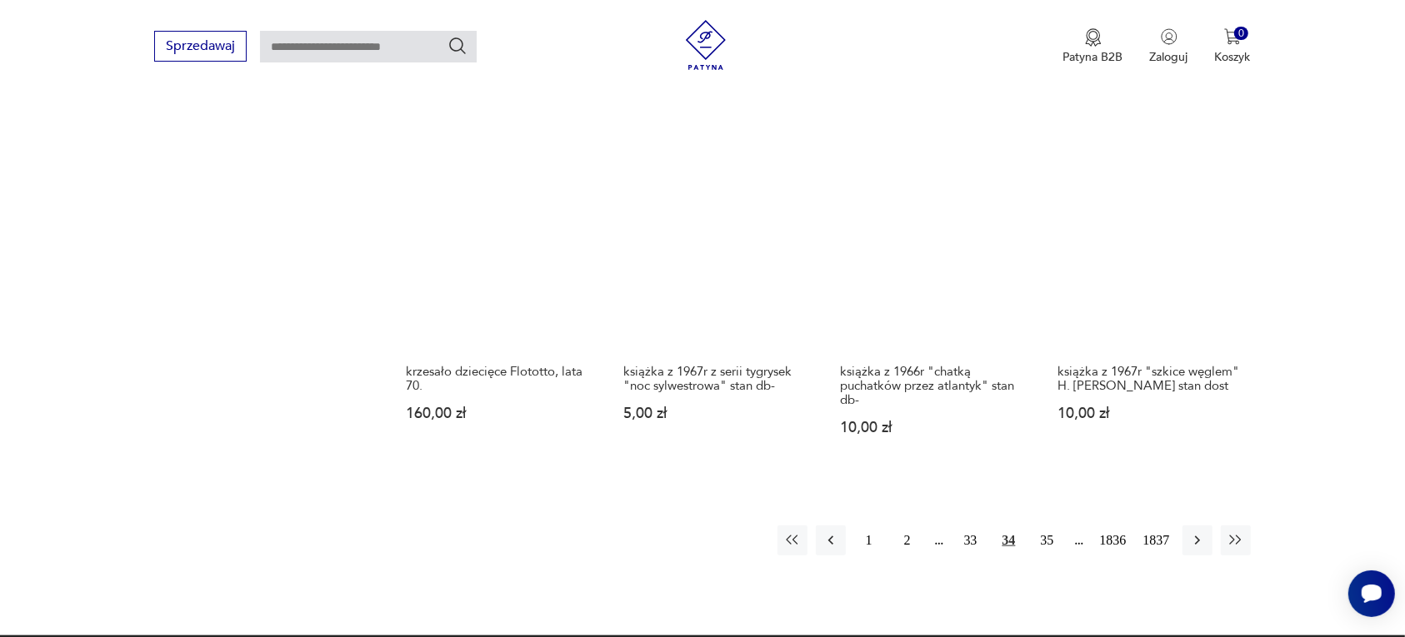
scroll to position [1465, 0]
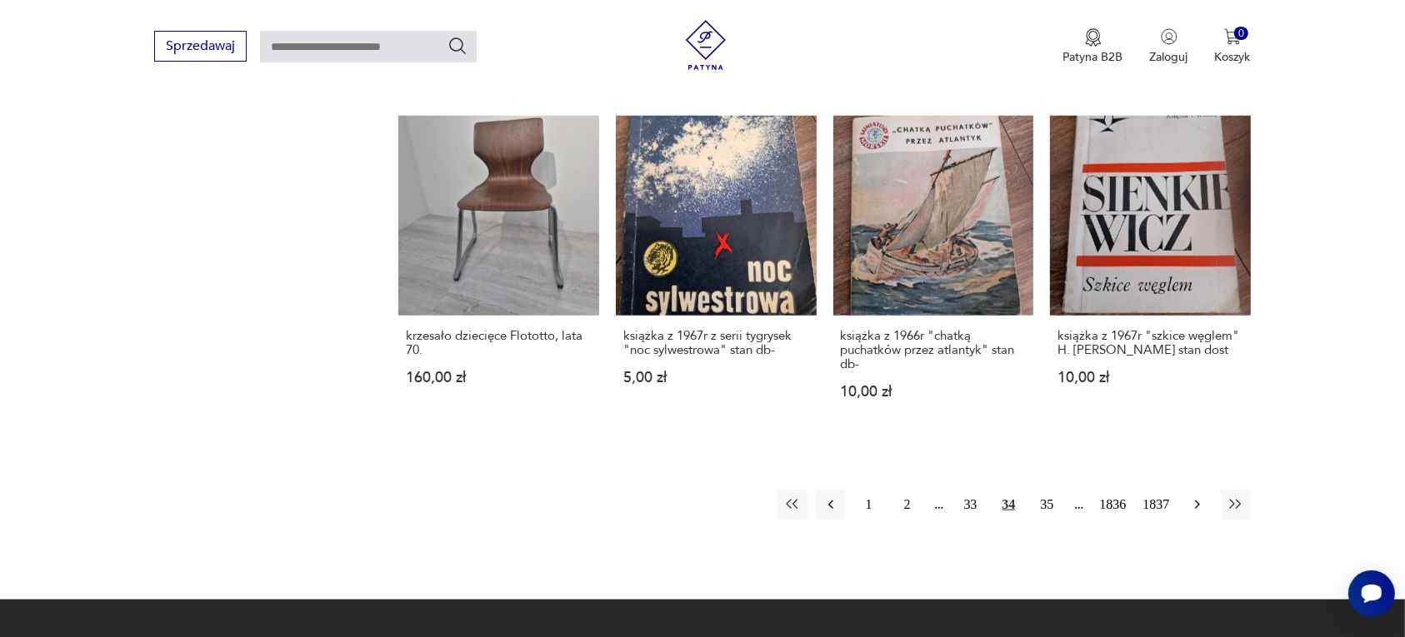
click at [1197, 497] on icon "button" at bounding box center [1197, 505] width 17 height 17
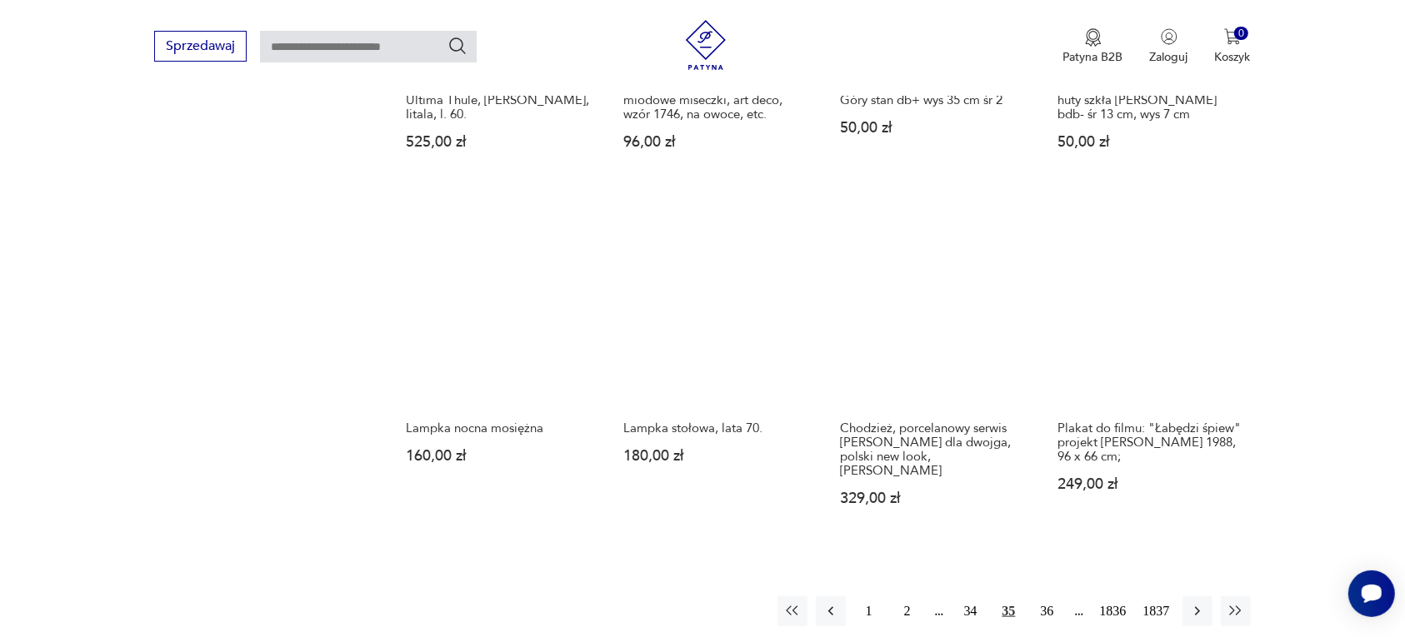
scroll to position [1361, 0]
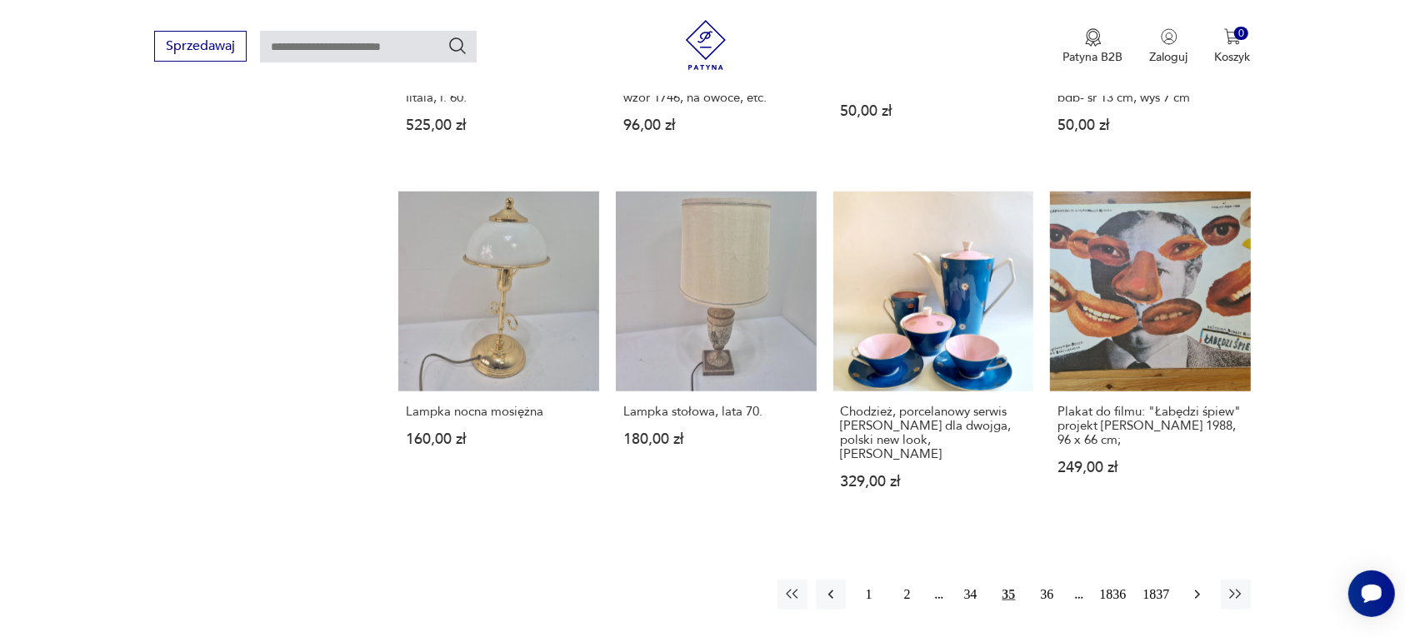
click at [1200, 587] on icon "button" at bounding box center [1197, 595] width 17 height 17
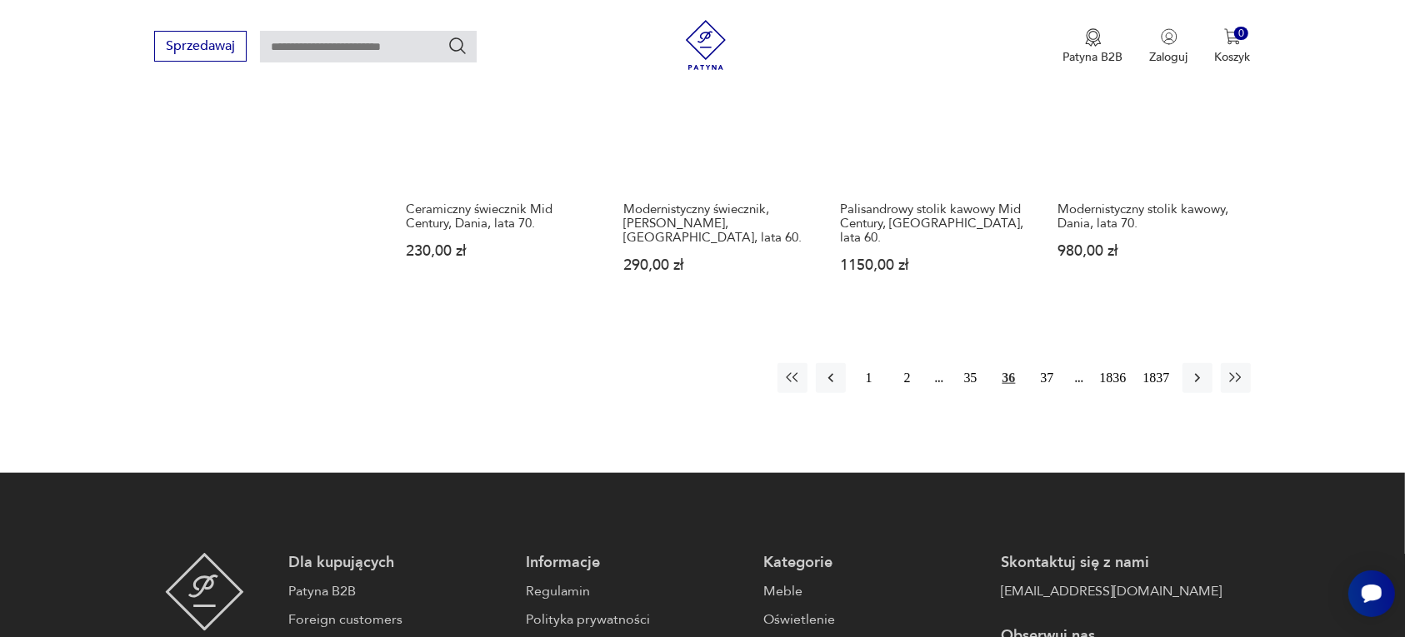
scroll to position [1569, 0]
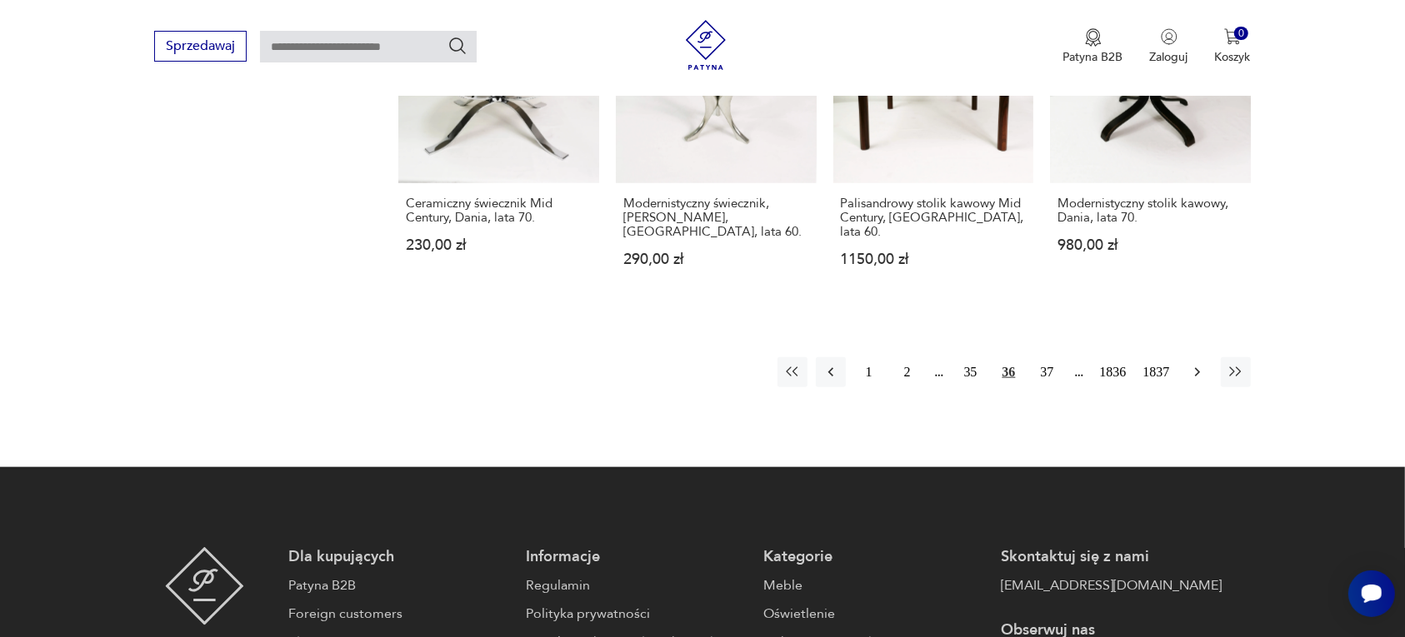
click at [1196, 368] on icon "button" at bounding box center [1196, 372] width 5 height 9
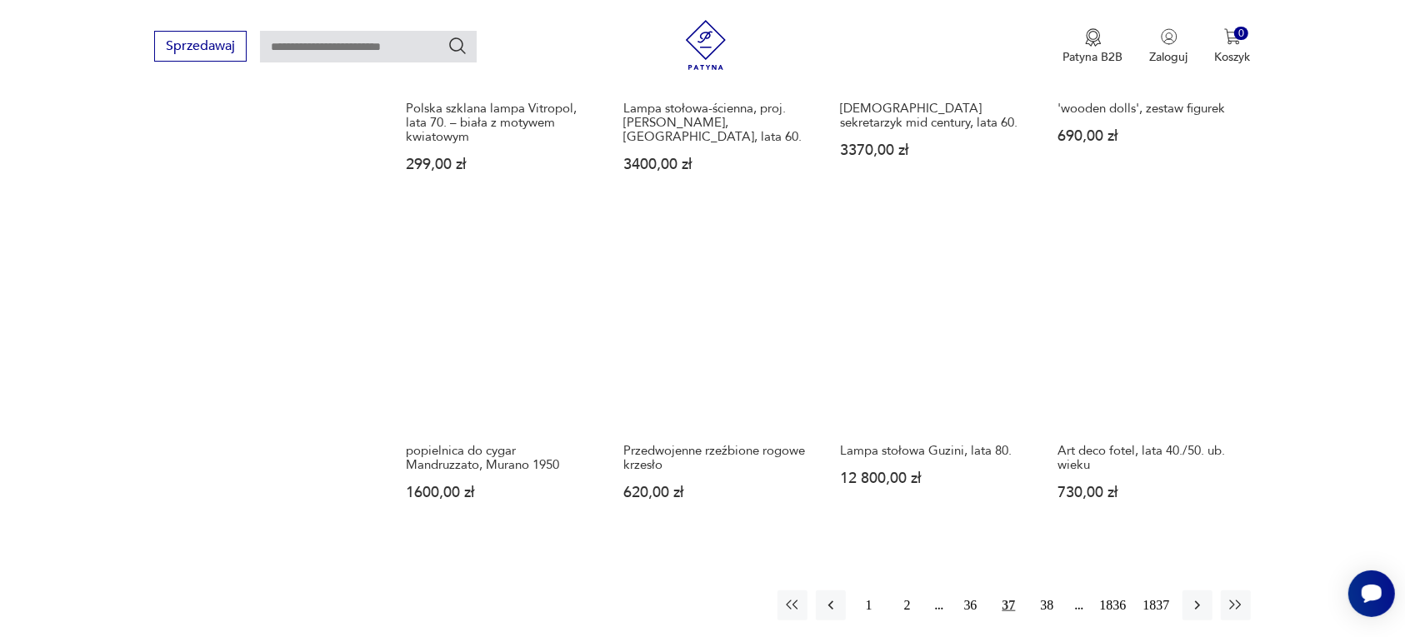
scroll to position [1361, 0]
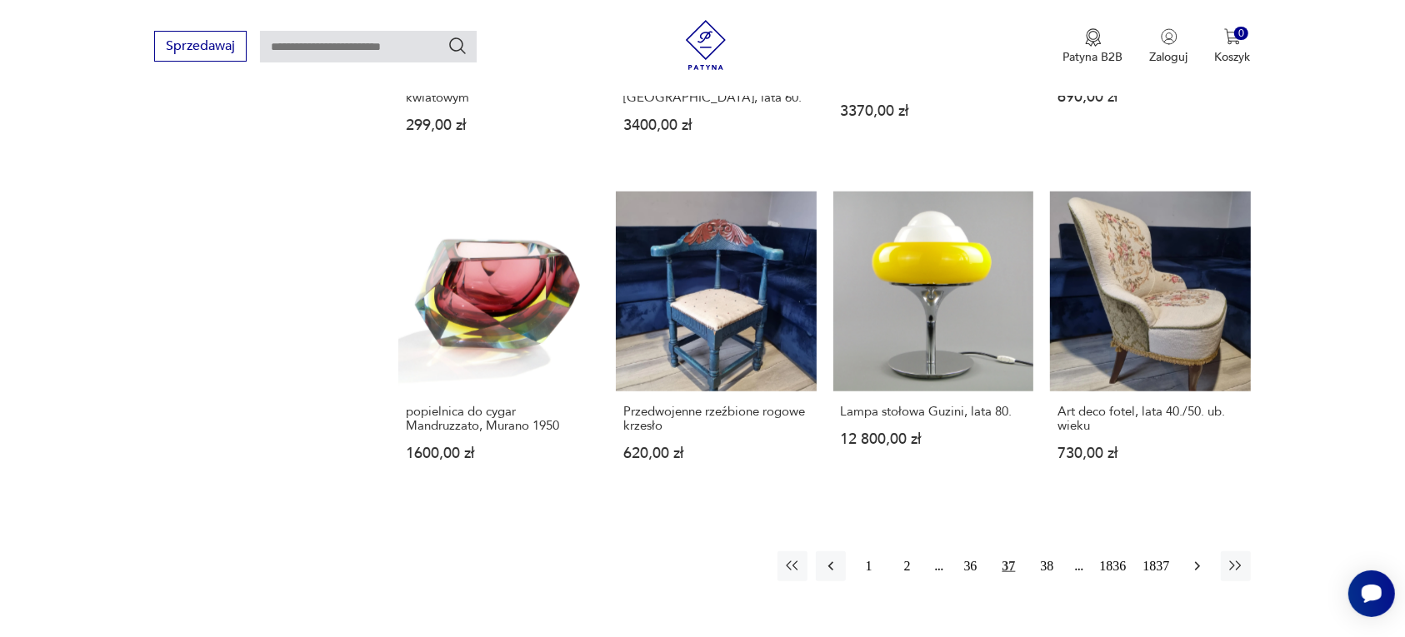
click at [1189, 562] on icon "button" at bounding box center [1197, 566] width 17 height 17
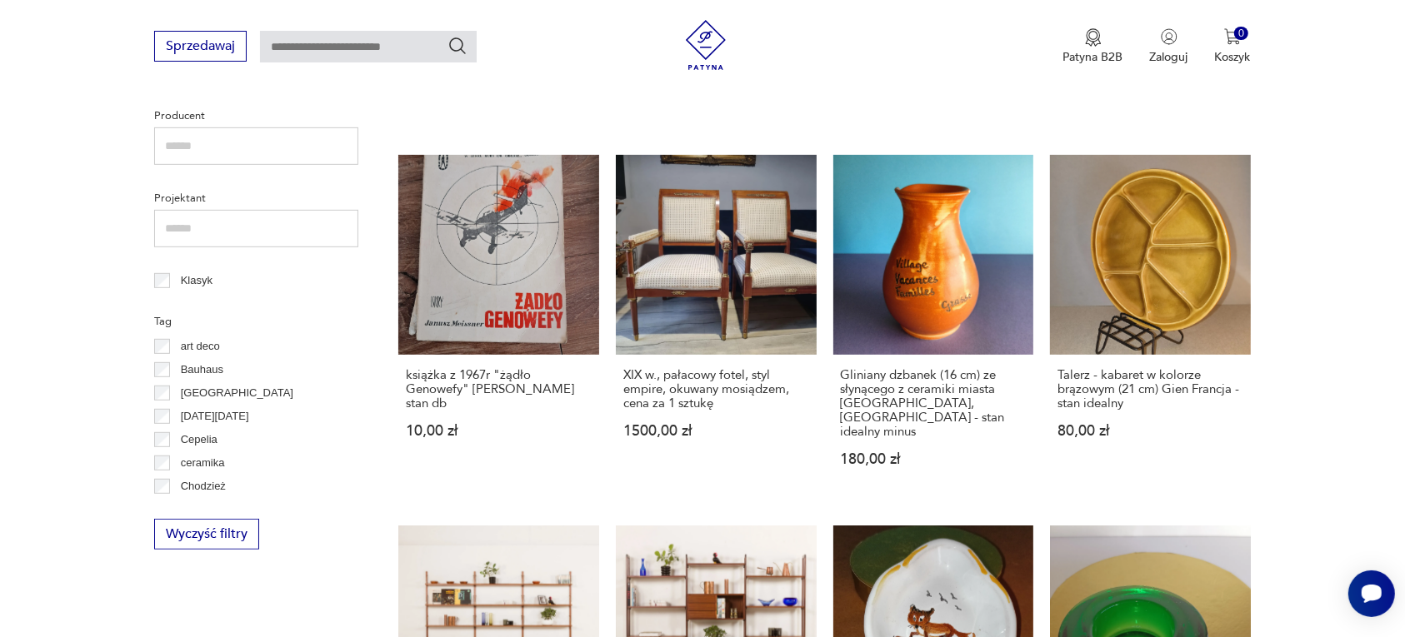
scroll to position [944, 0]
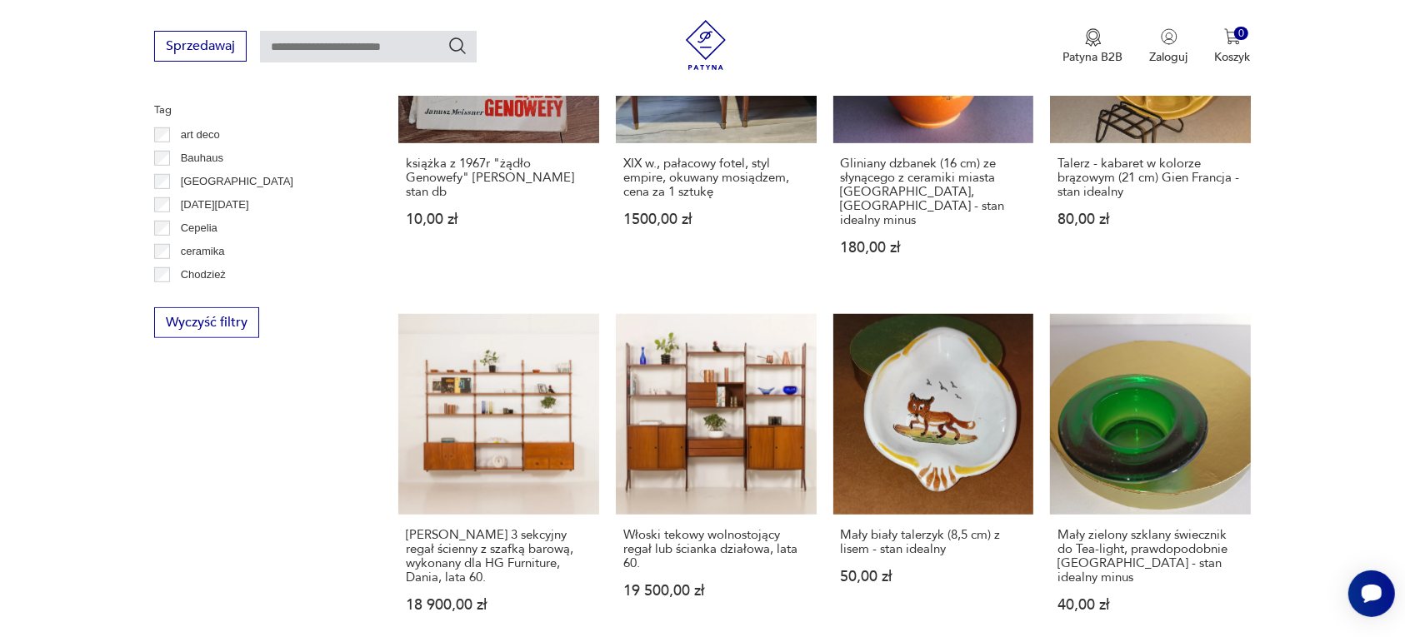
drag, startPoint x: 1351, startPoint y: 550, endPoint x: 1339, endPoint y: 552, distance: 12.6
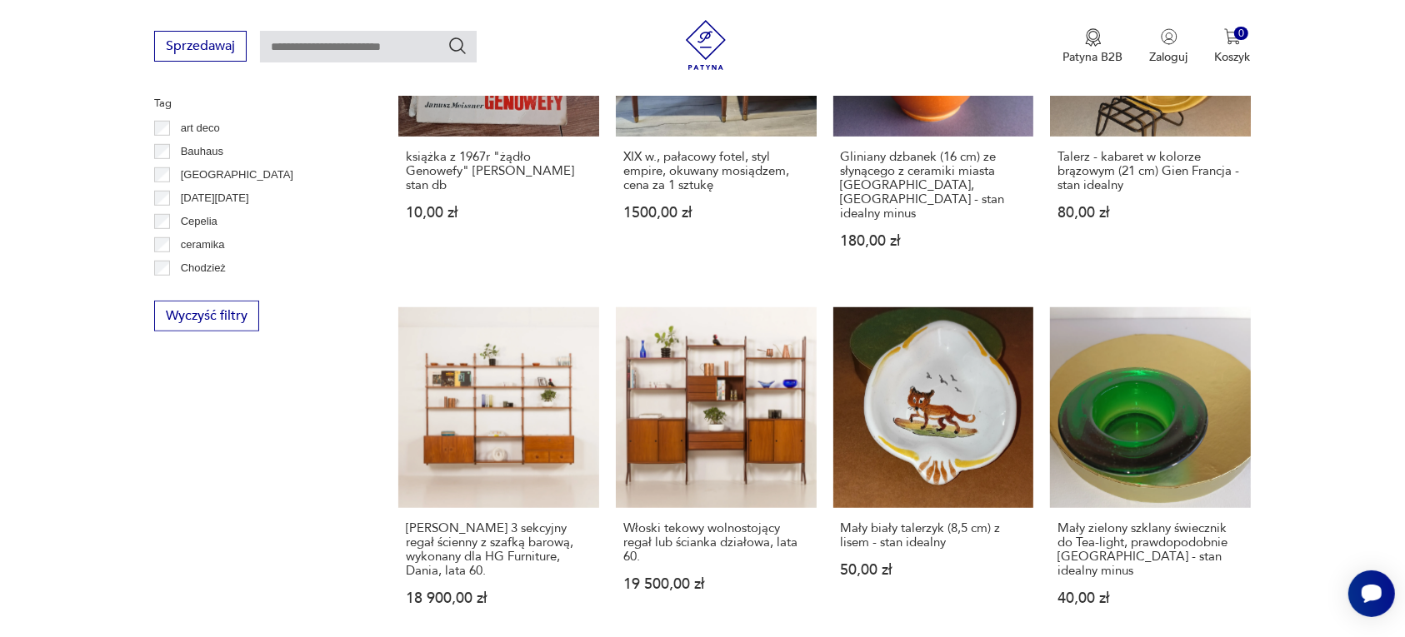
drag, startPoint x: 1339, startPoint y: 552, endPoint x: 234, endPoint y: 432, distance: 1111.2
click at [234, 432] on div "Filtruj produkty Cena MIN MAX OK Promocja Datowanie OK Kraj pochodzenia Nie zna…" at bounding box center [256, 300] width 204 height 1538
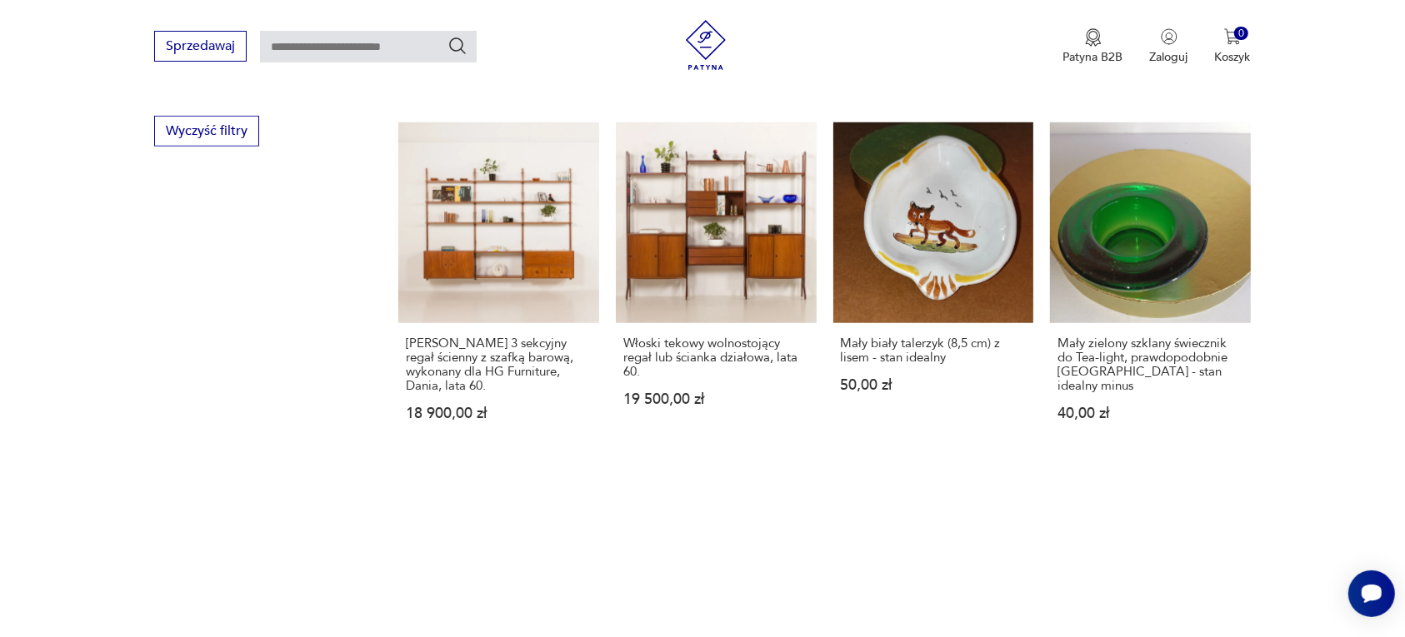
scroll to position [1465, 0]
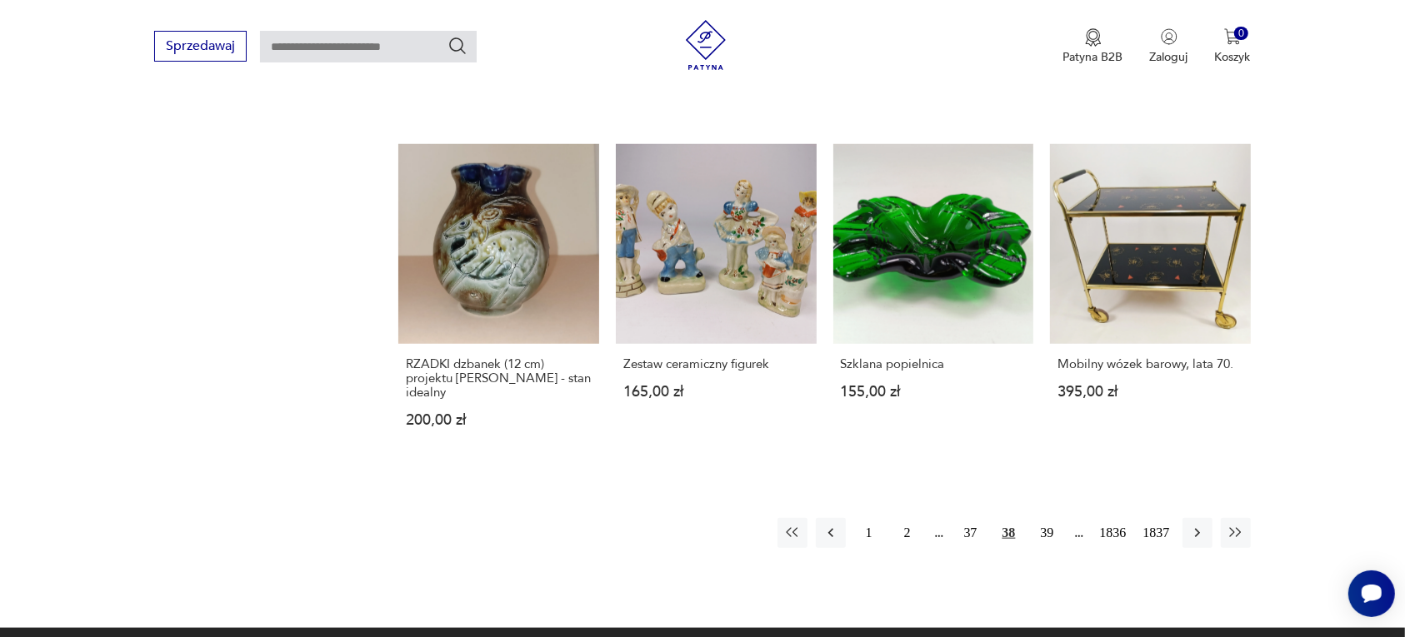
click at [1192, 525] on icon "button" at bounding box center [1197, 533] width 17 height 17
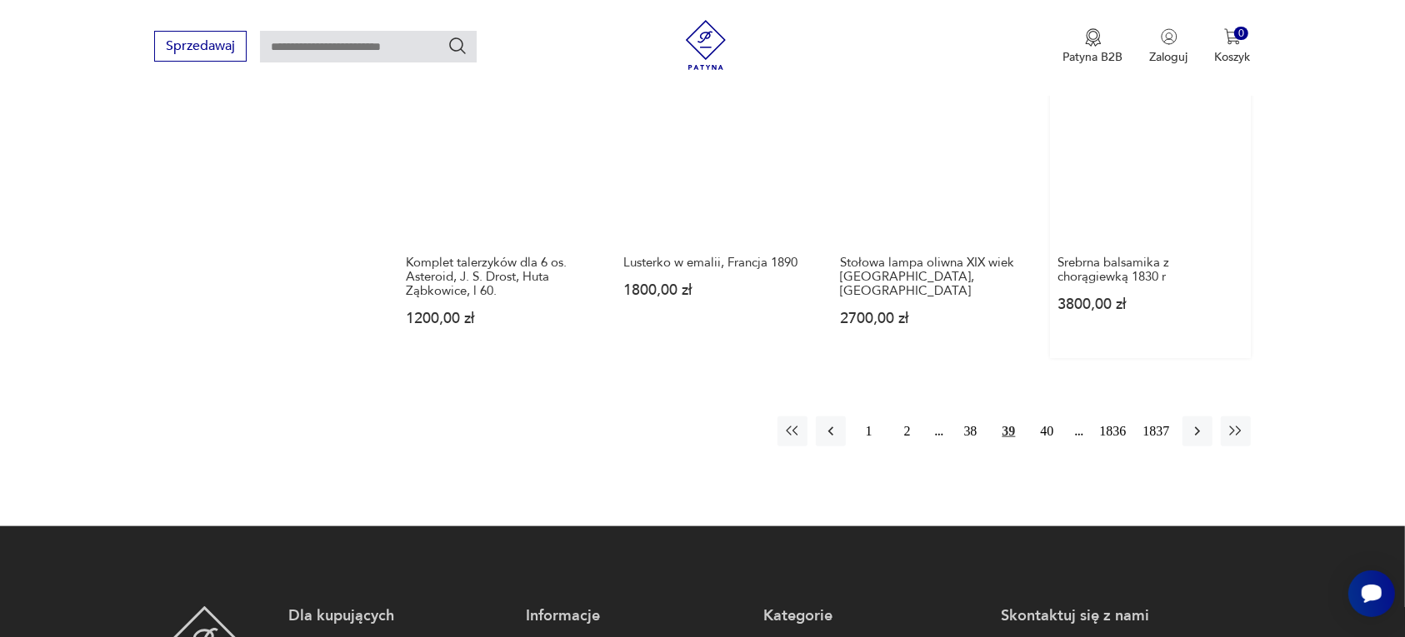
scroll to position [1569, 0]
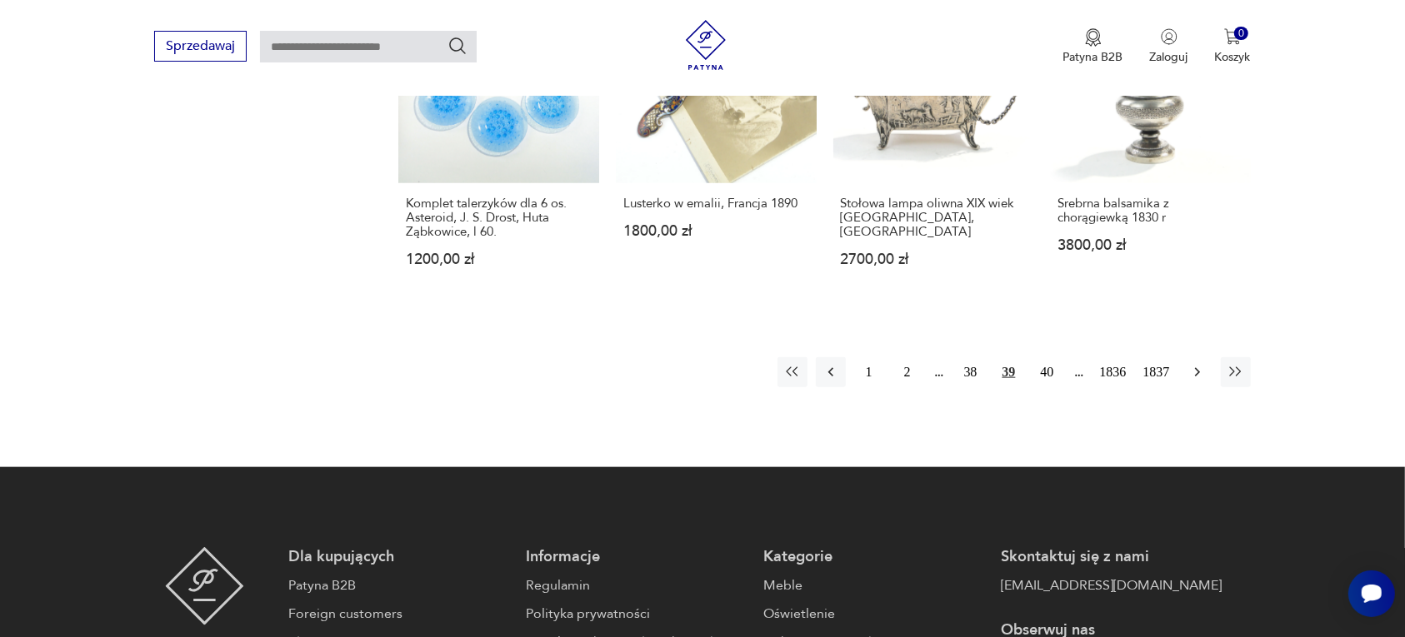
click at [1196, 364] on icon "button" at bounding box center [1197, 372] width 17 height 17
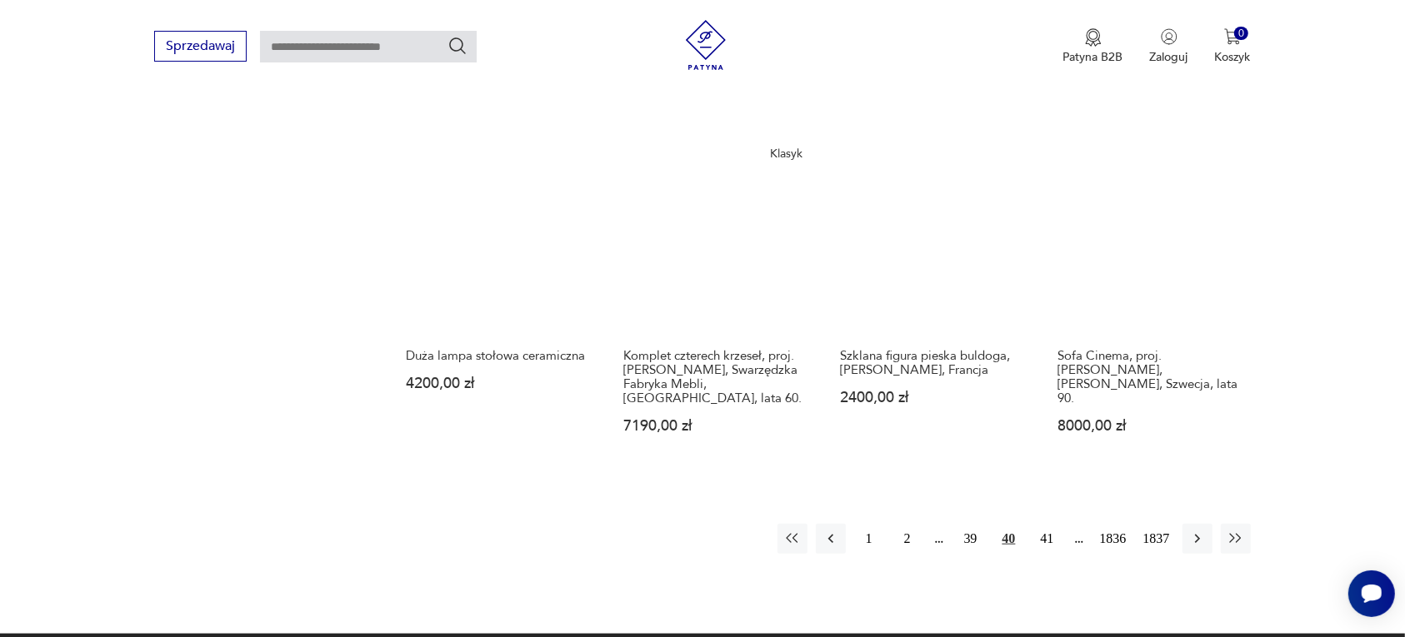
scroll to position [1465, 0]
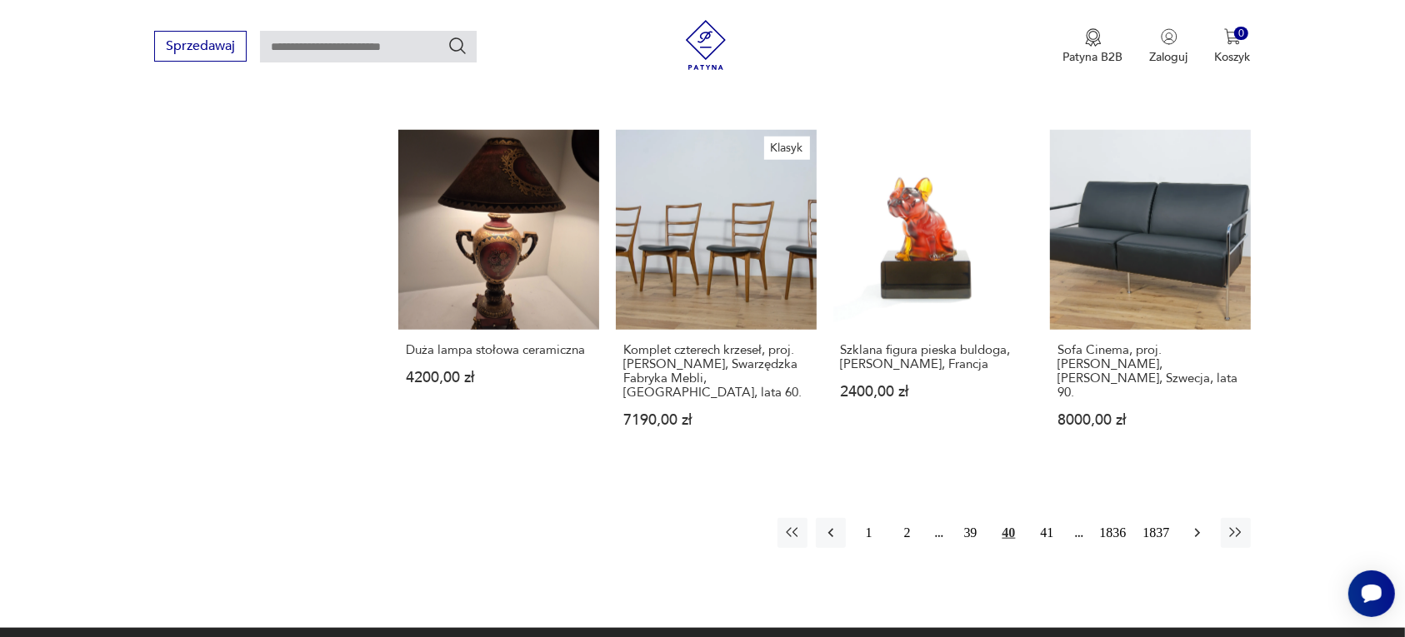
click at [1193, 525] on icon "button" at bounding box center [1197, 533] width 17 height 17
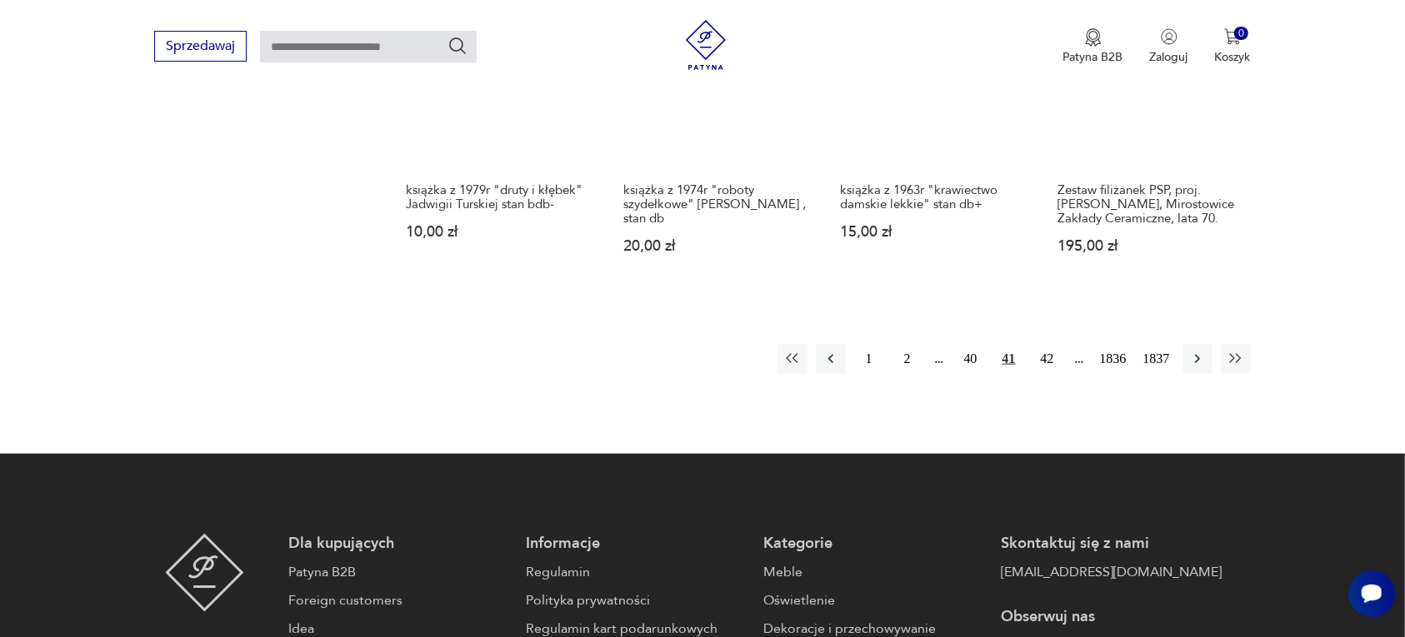
scroll to position [1673, 0]
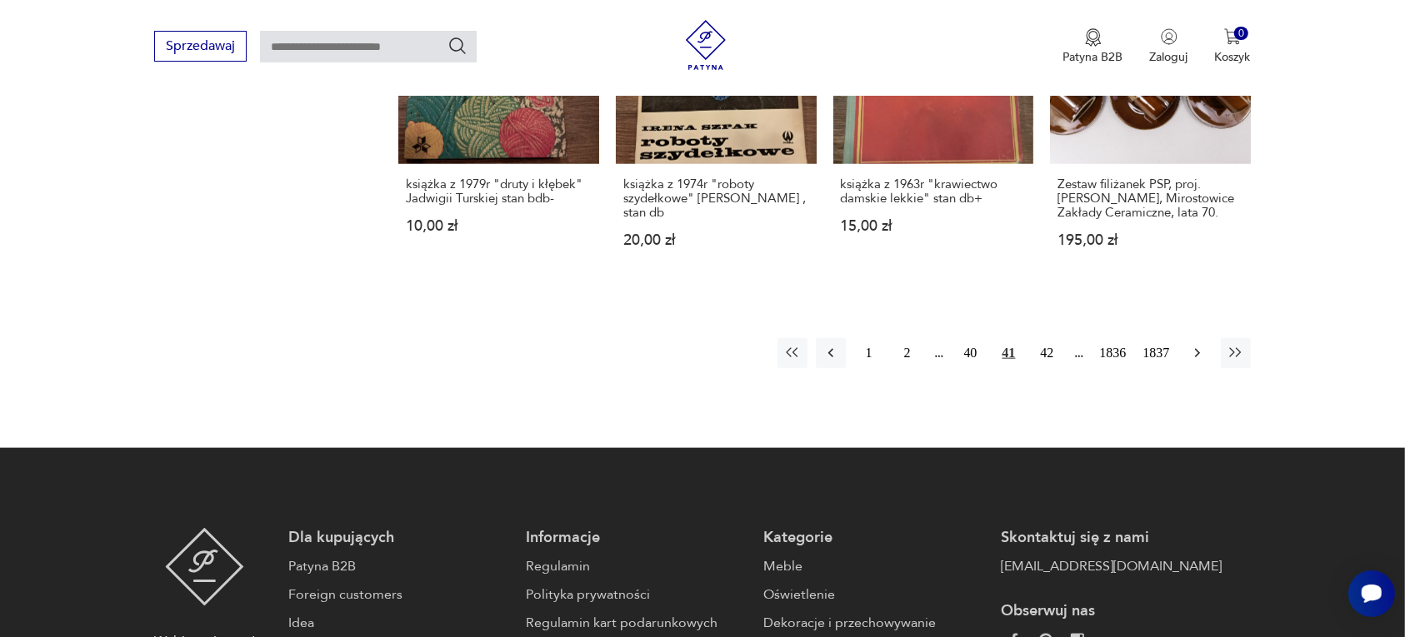
click at [1196, 345] on icon "button" at bounding box center [1197, 353] width 17 height 17
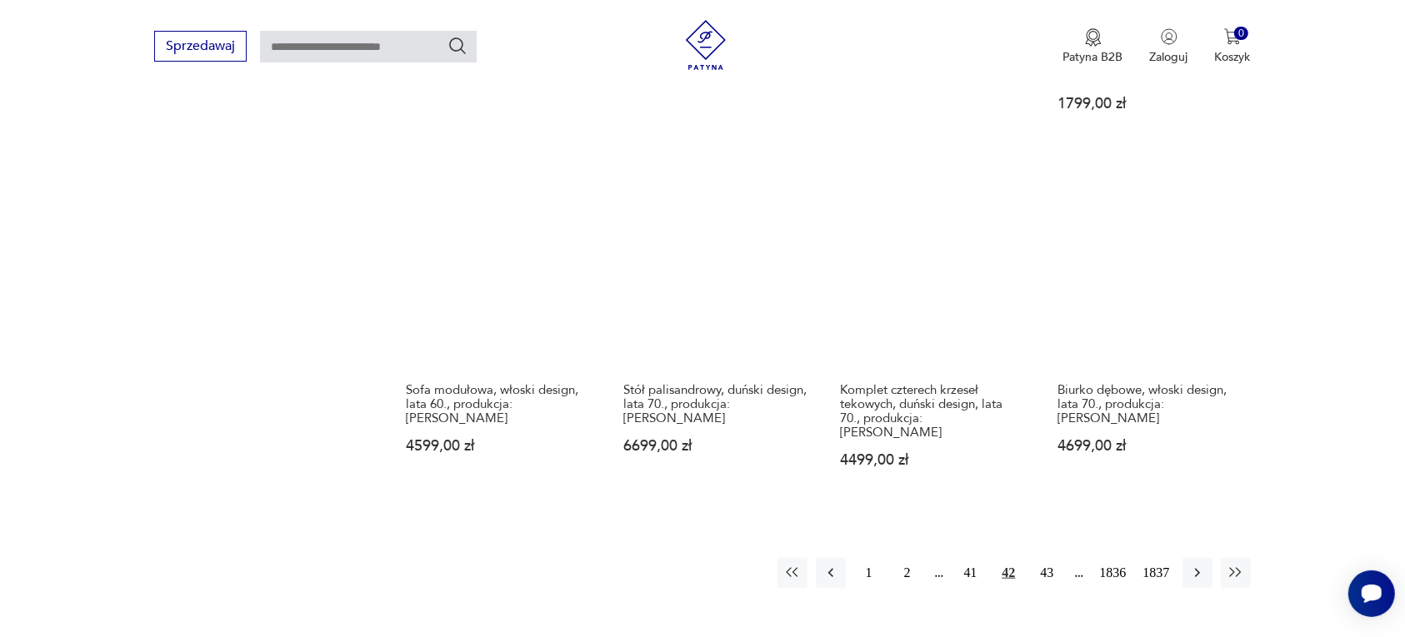
scroll to position [1465, 0]
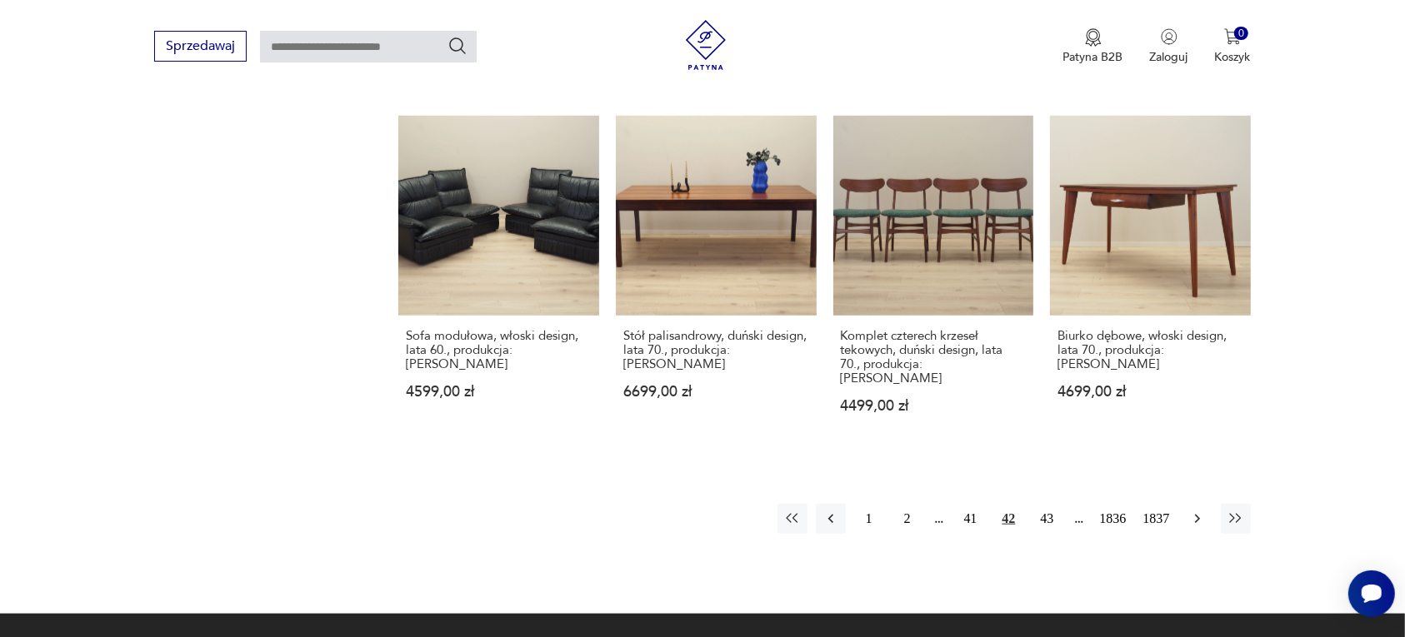
click at [1196, 511] on icon "button" at bounding box center [1197, 519] width 17 height 17
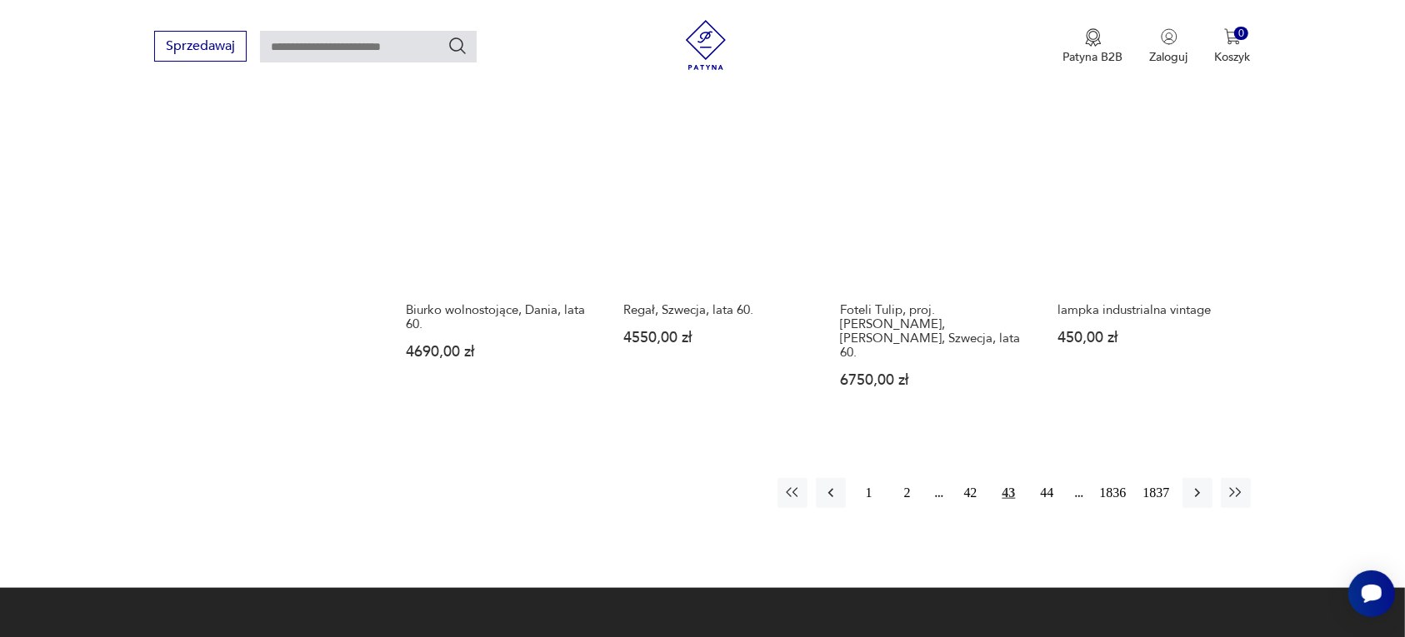
scroll to position [1465, 0]
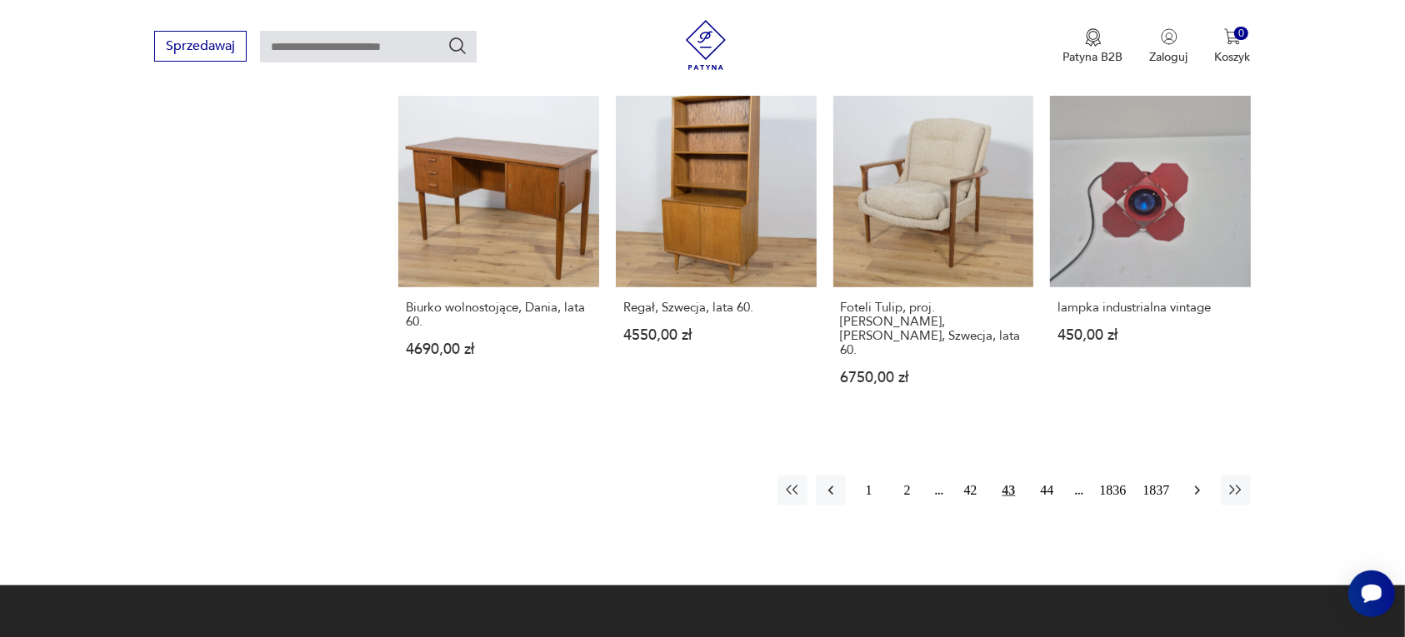
click at [1193, 476] on button "button" at bounding box center [1197, 491] width 30 height 30
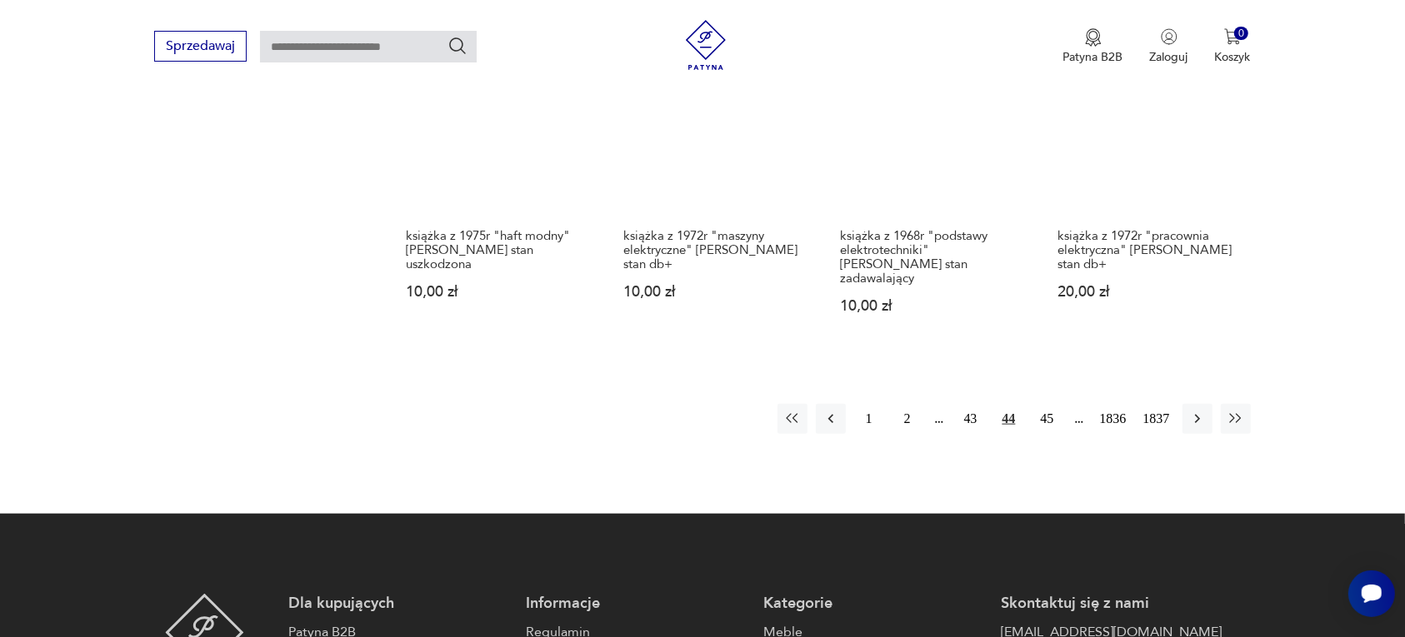
scroll to position [1569, 0]
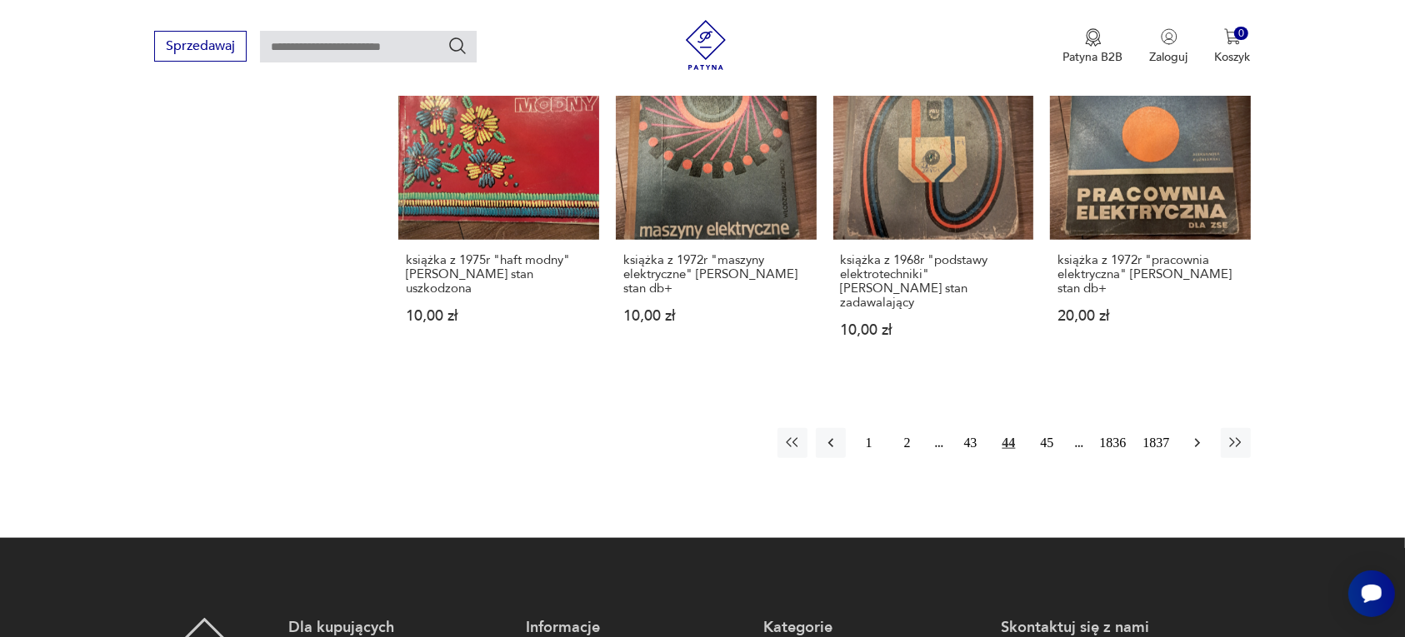
click at [1193, 435] on icon "button" at bounding box center [1197, 443] width 17 height 17
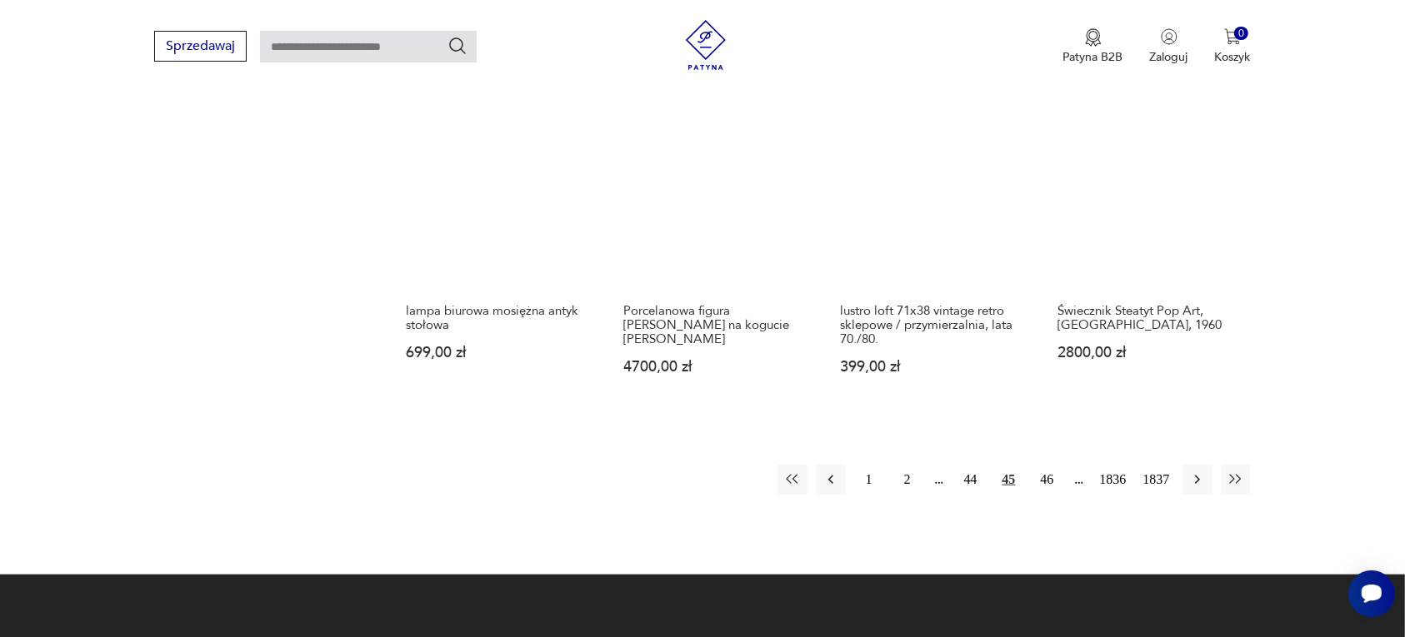
scroll to position [1465, 0]
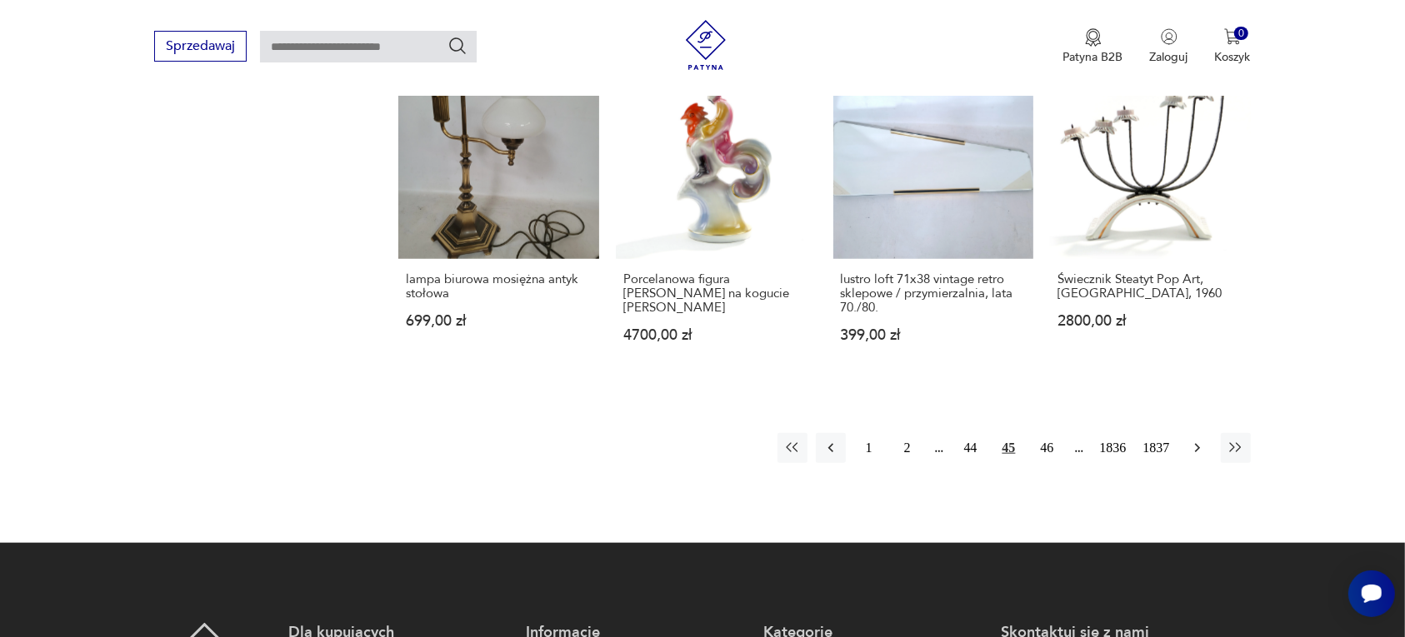
click at [1197, 442] on icon "button" at bounding box center [1197, 448] width 17 height 17
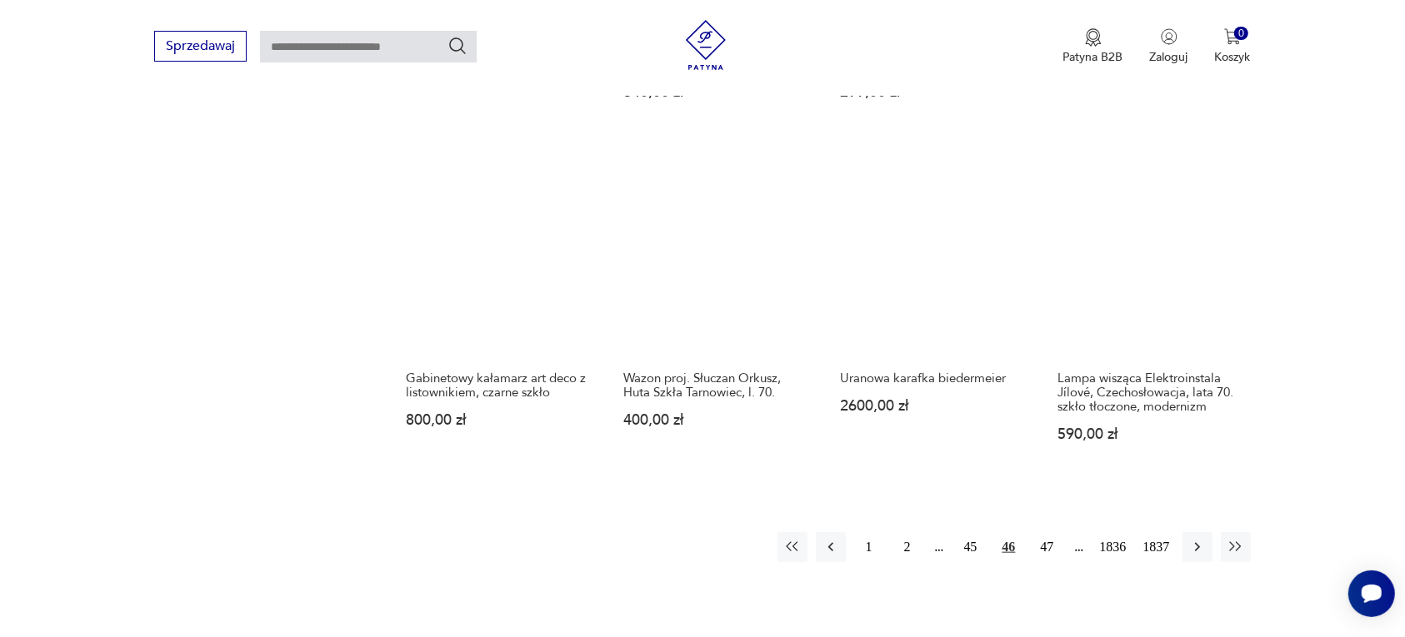
scroll to position [1465, 0]
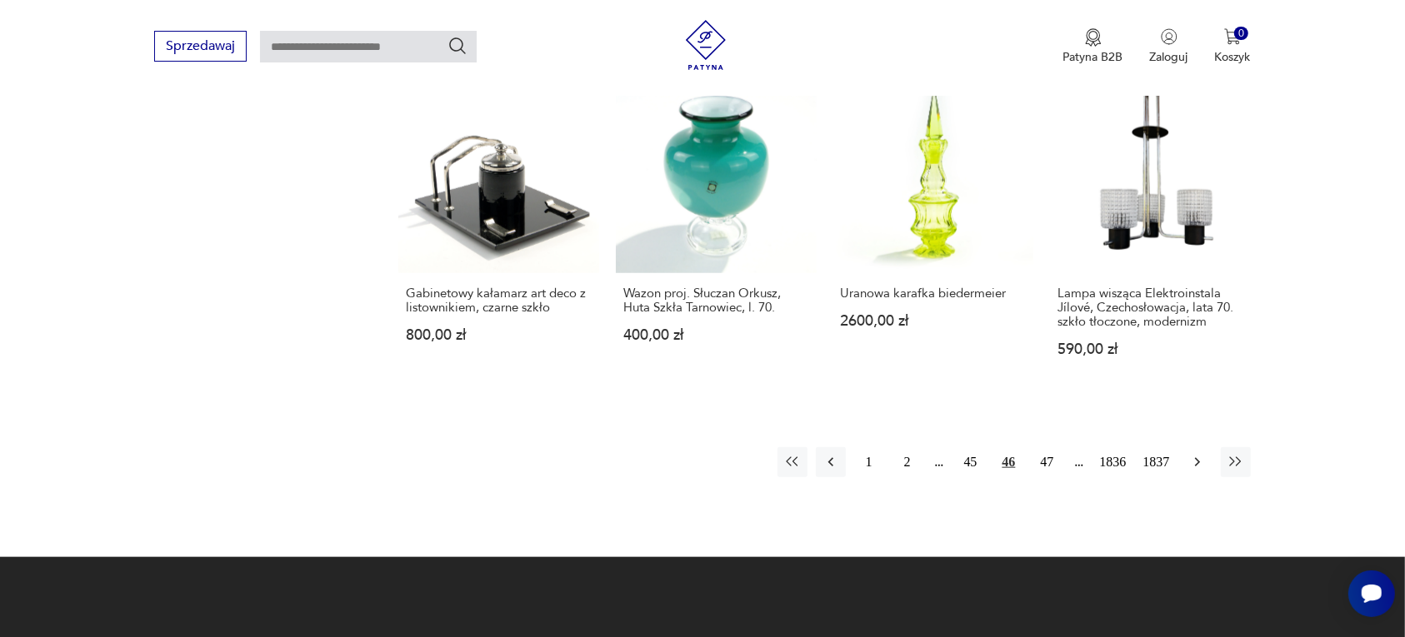
click at [1194, 454] on icon "button" at bounding box center [1197, 462] width 17 height 17
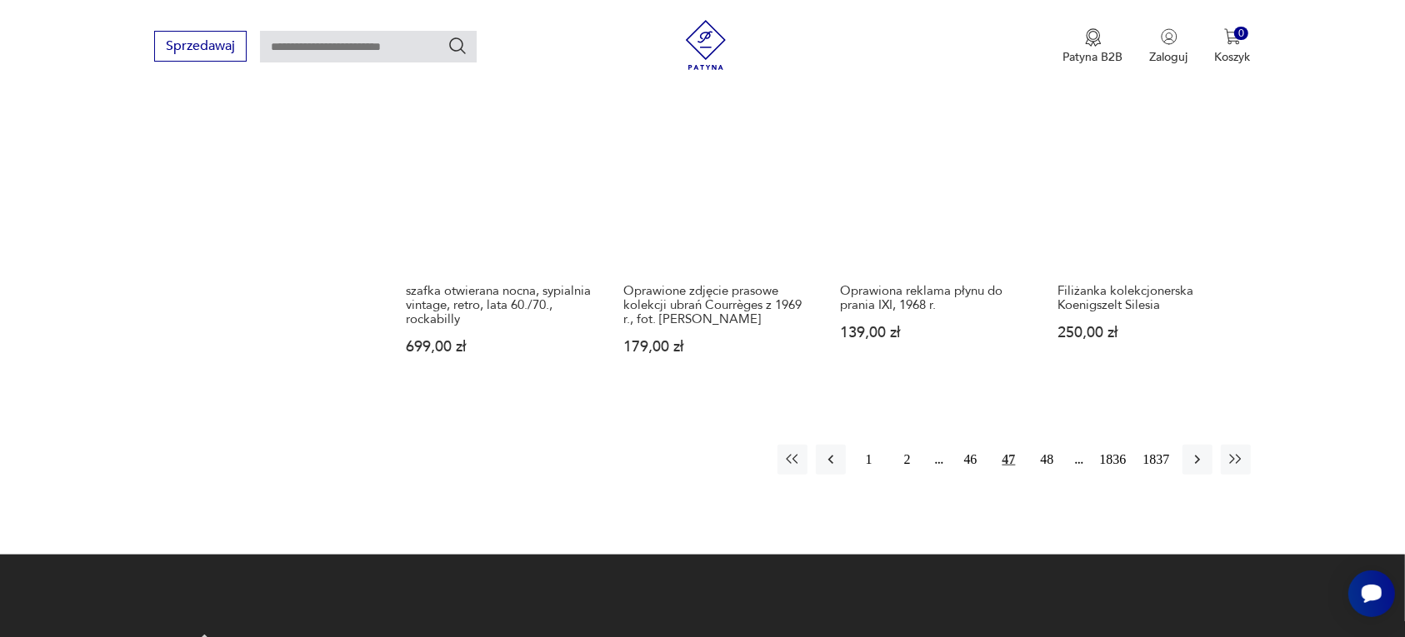
scroll to position [1569, 0]
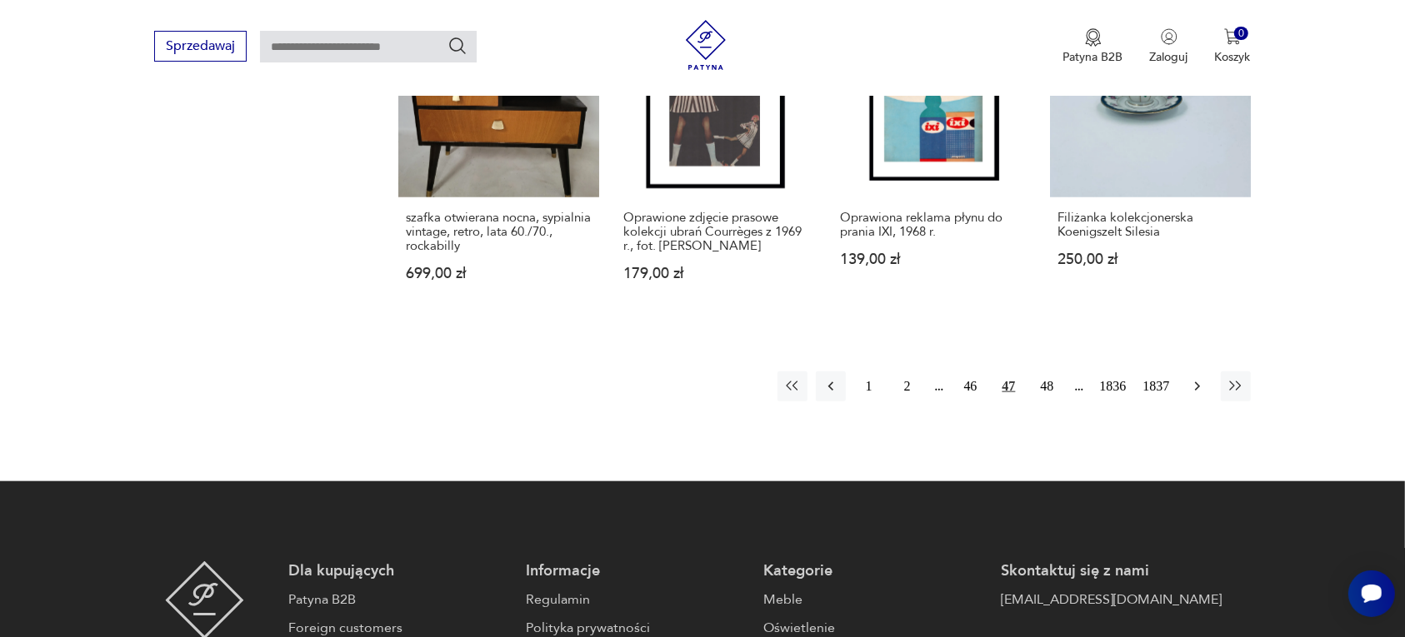
click at [1194, 378] on icon "button" at bounding box center [1197, 386] width 17 height 17
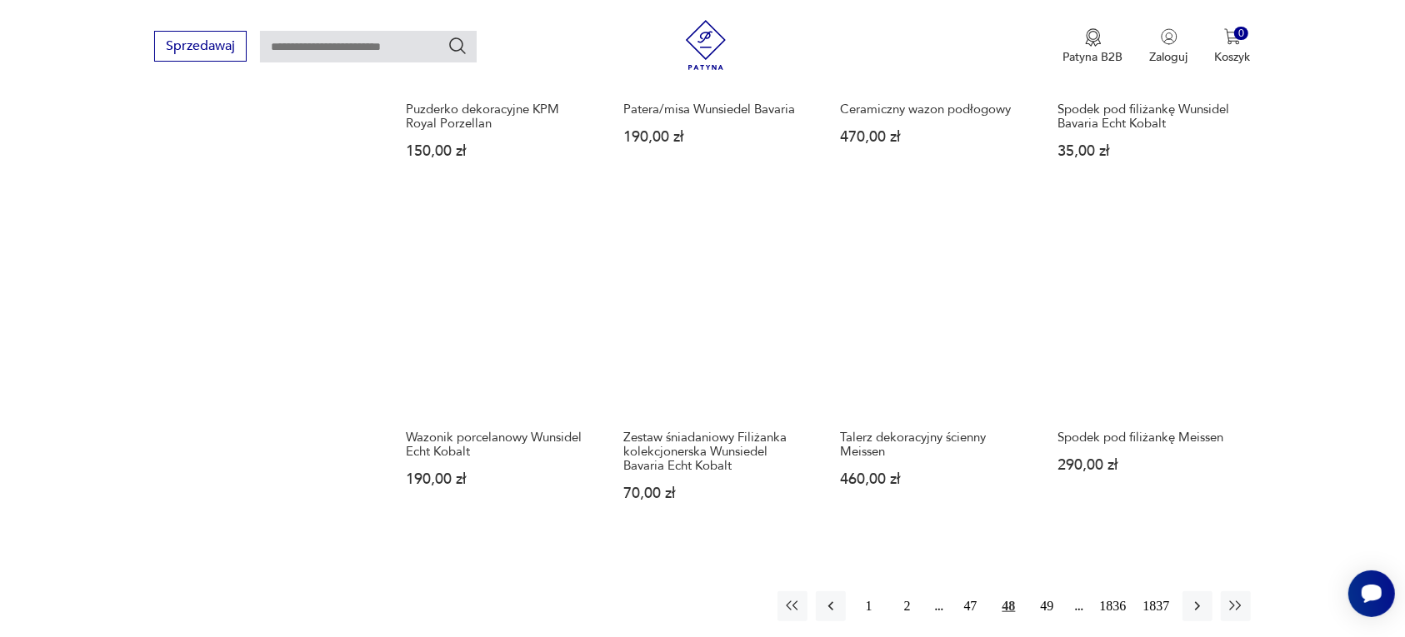
scroll to position [1361, 0]
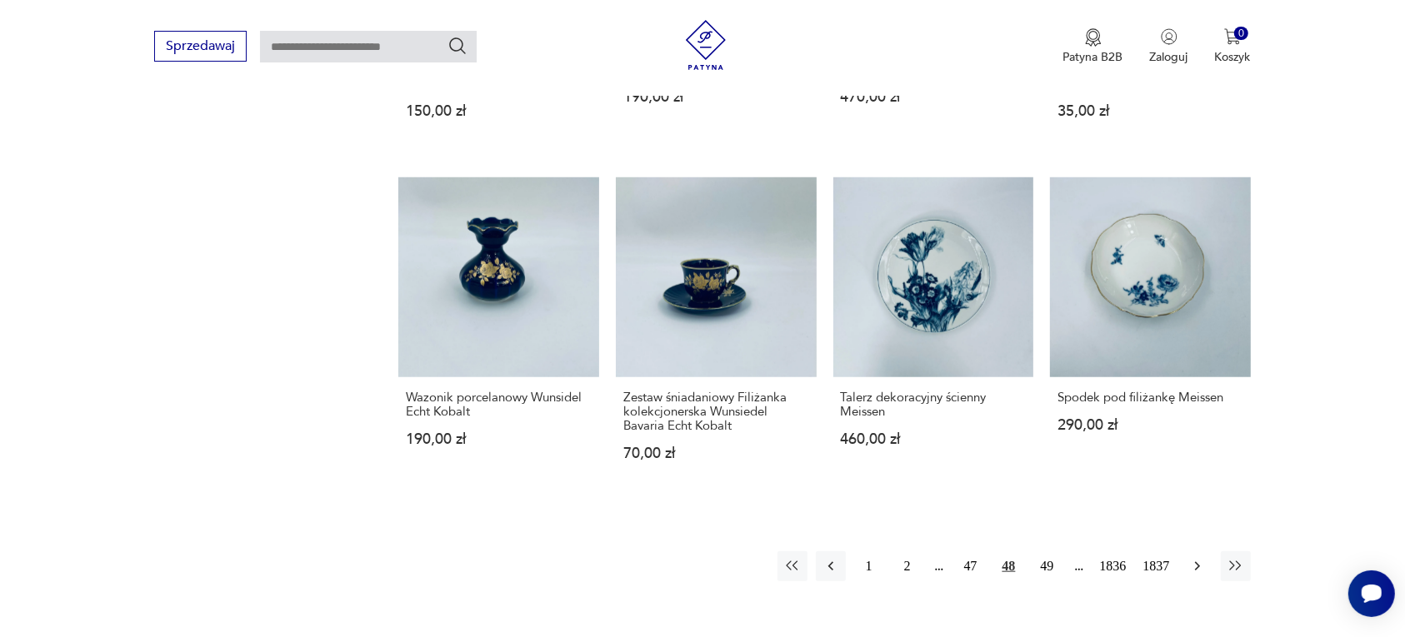
click at [1194, 558] on icon "button" at bounding box center [1197, 566] width 17 height 17
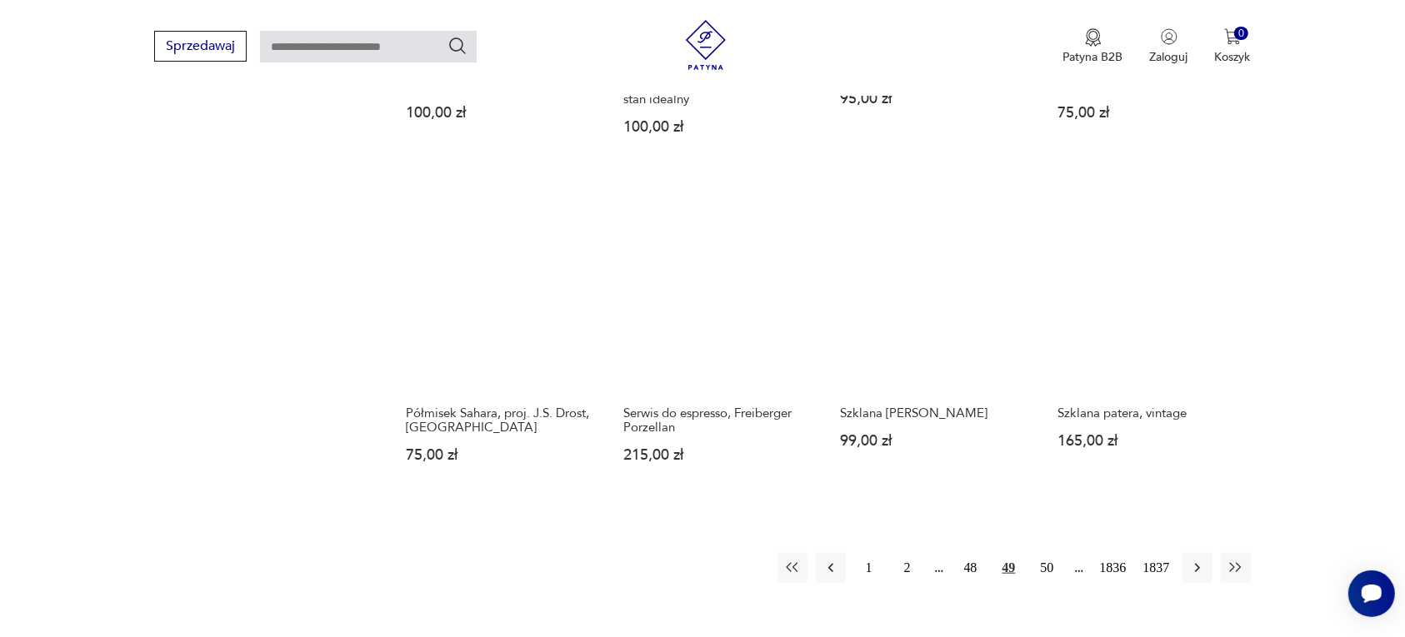
scroll to position [1465, 0]
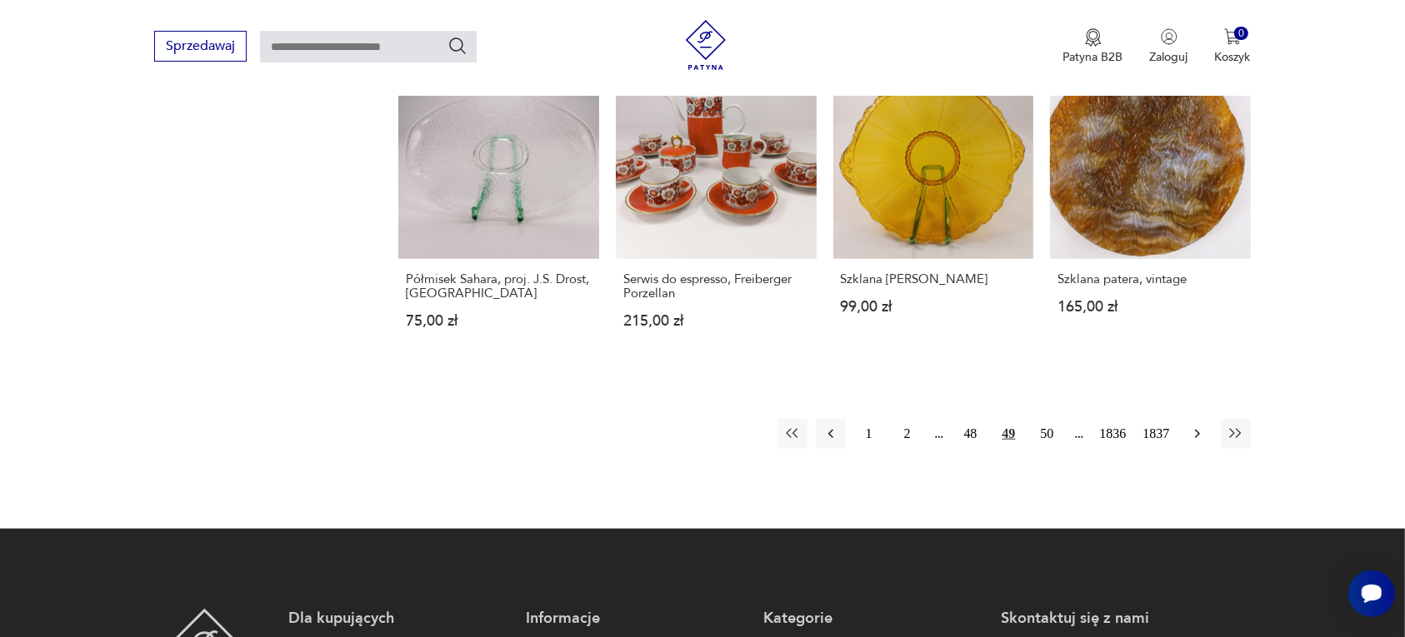
click at [1196, 431] on icon "button" at bounding box center [1196, 434] width 5 height 9
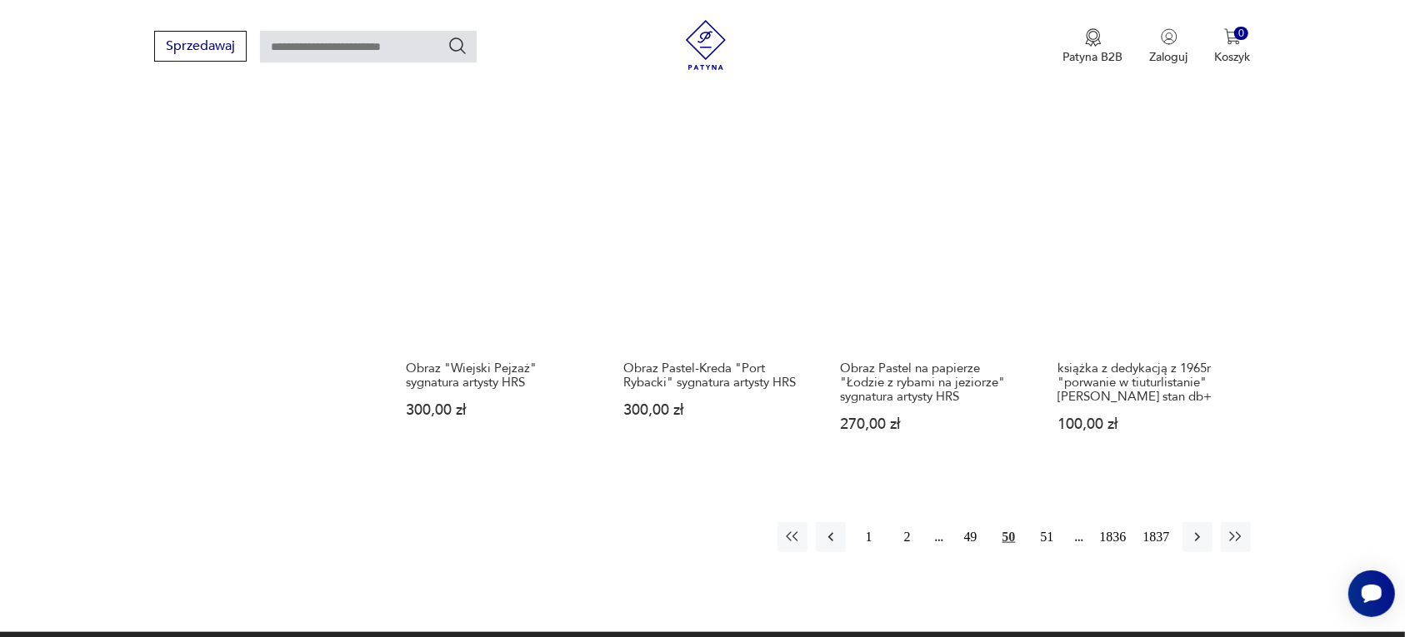
scroll to position [1465, 0]
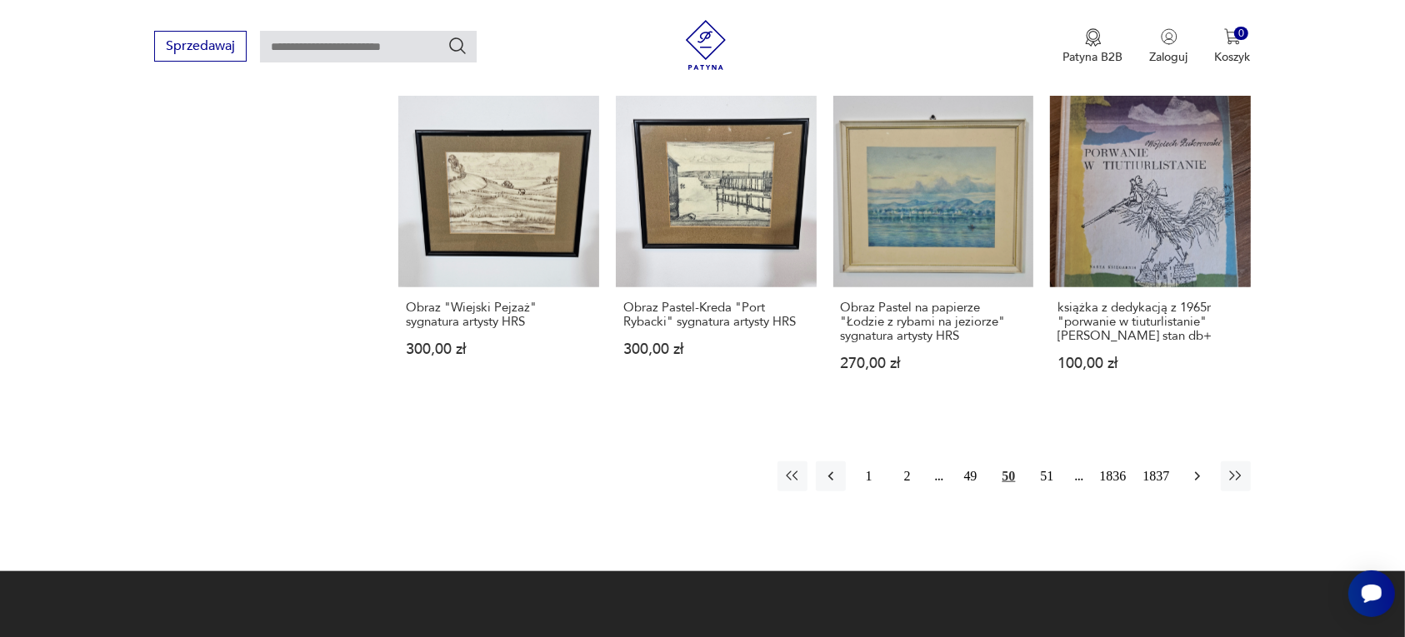
click at [1194, 468] on icon "button" at bounding box center [1197, 476] width 17 height 17
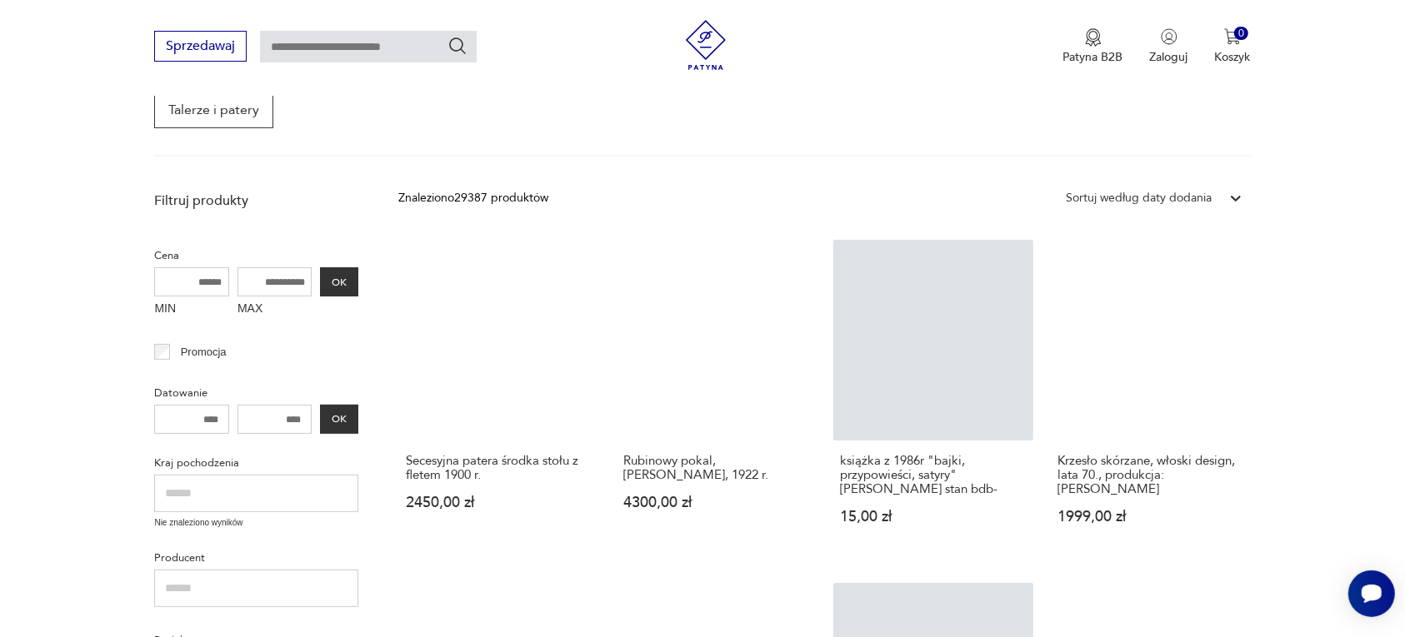
scroll to position [632, 0]
